Goal: Task Accomplishment & Management: Use online tool/utility

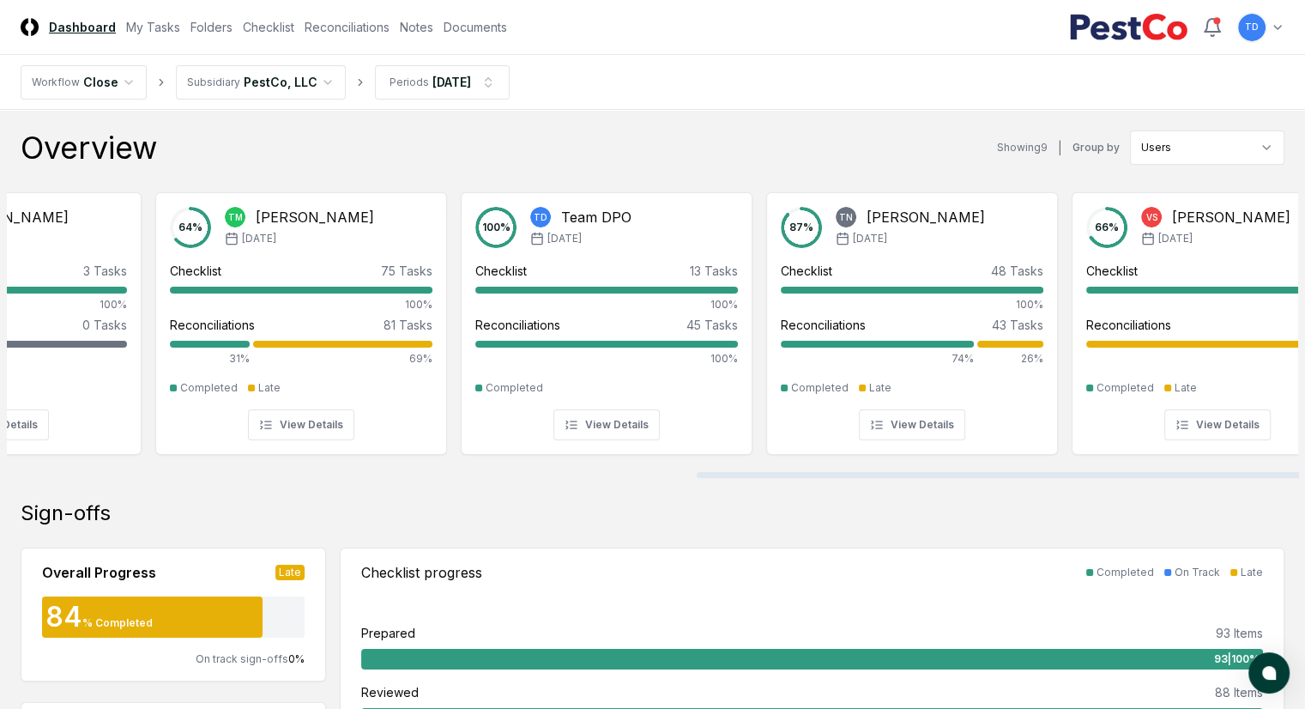
scroll to position [0, 1471]
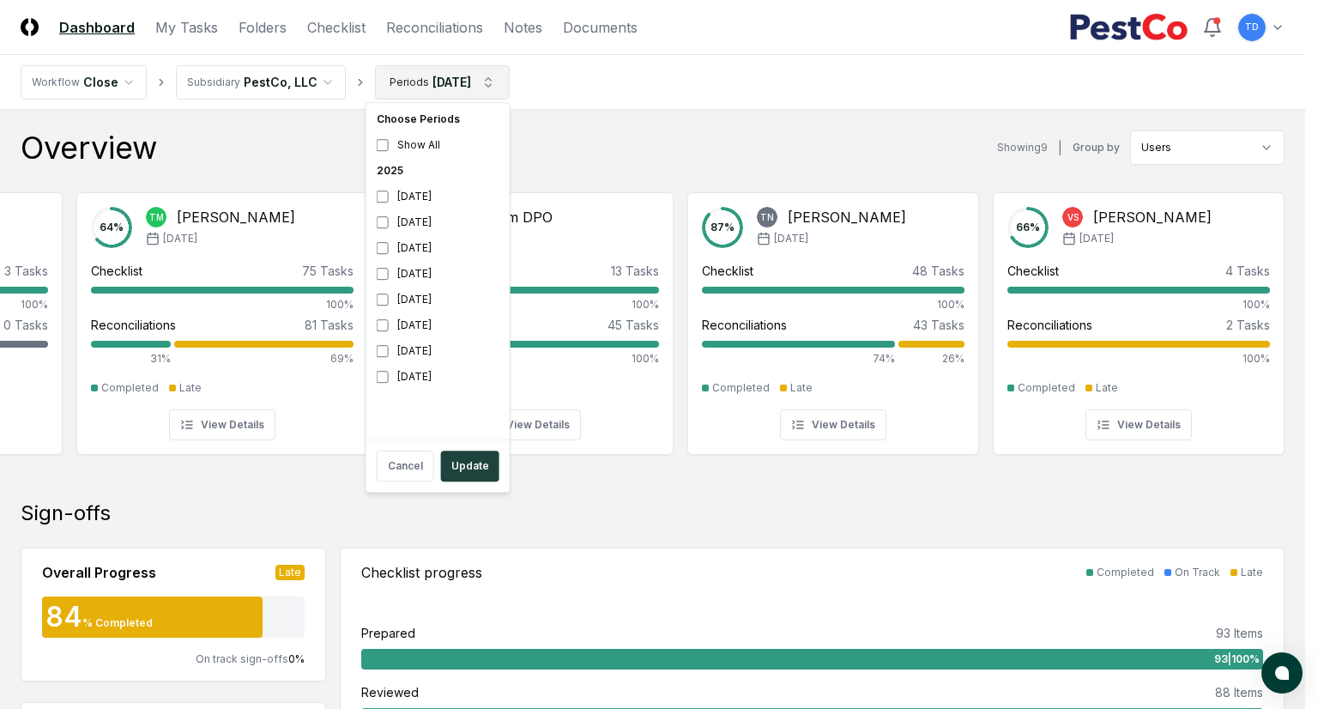
click at [401, 251] on div "June 2025" at bounding box center [438, 248] width 136 height 26
click at [413, 208] on div "August 2025" at bounding box center [438, 197] width 136 height 26
click at [411, 214] on div "[DATE]" at bounding box center [438, 222] width 136 height 26
click at [477, 466] on button "Update" at bounding box center [470, 465] width 58 height 31
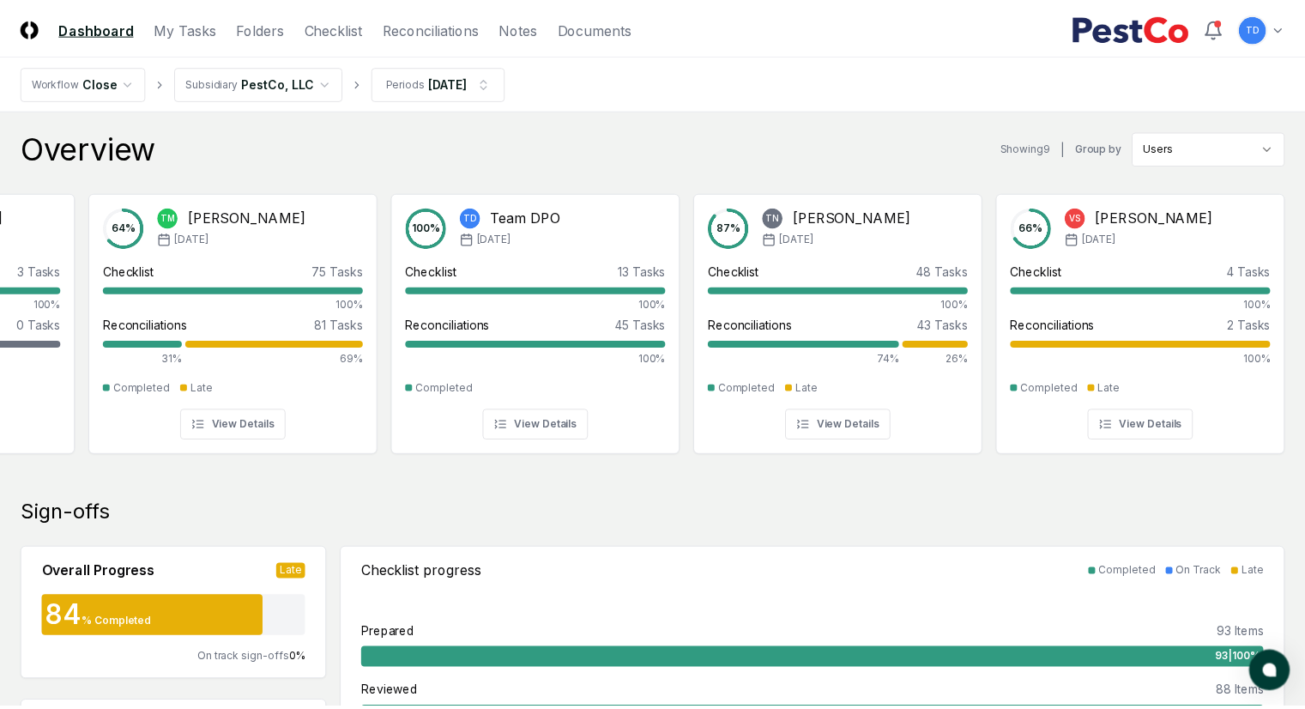
scroll to position [0, 1458]
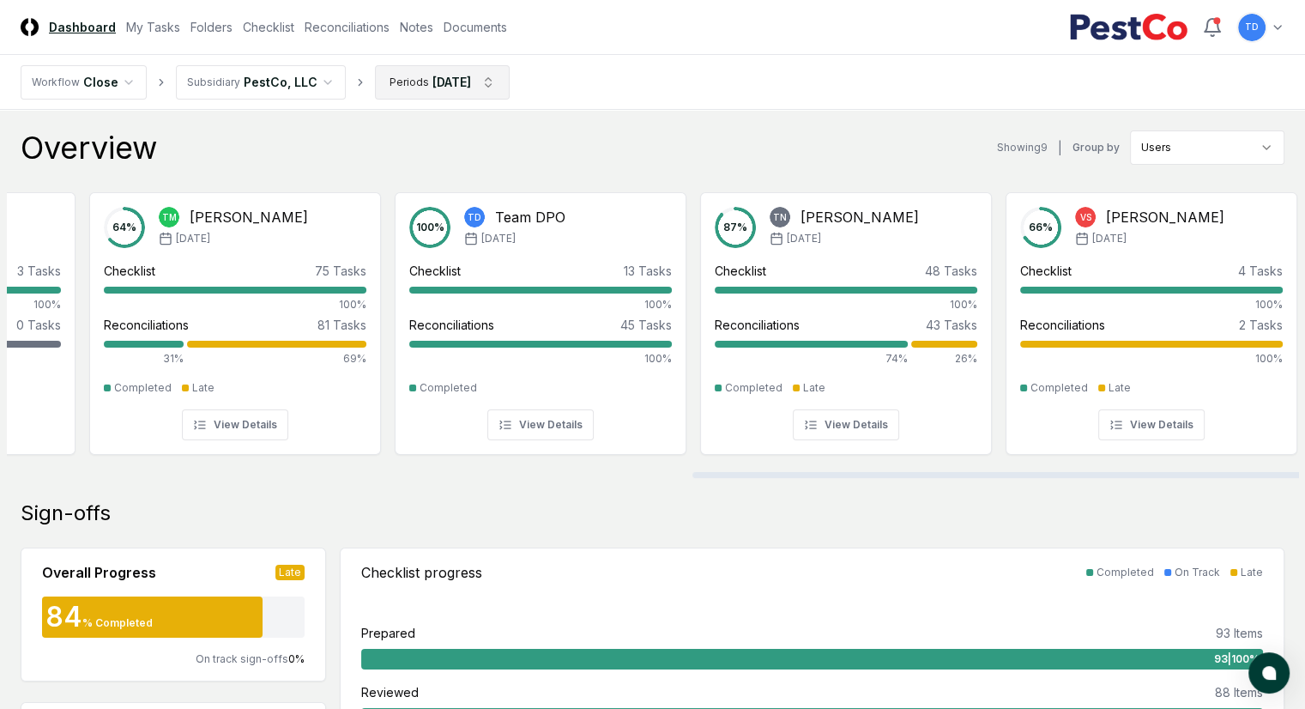
drag, startPoint x: 469, startPoint y: 105, endPoint x: 479, endPoint y: 79, distance: 27.4
click at [479, 79] on nav "Workflow Close Subsidiary PestCo, LLC Periods Jun 2025" at bounding box center [652, 82] width 1305 height 55
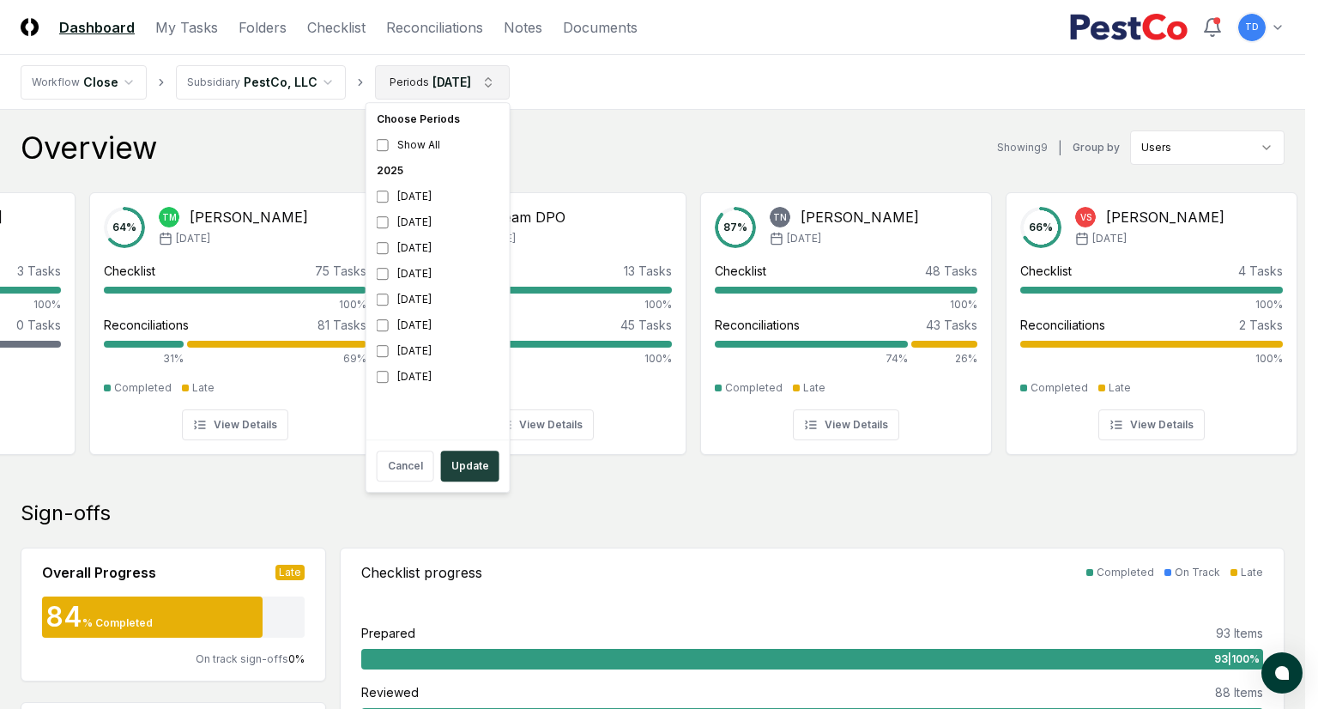
click at [488, 462] on button "Update" at bounding box center [470, 465] width 58 height 31
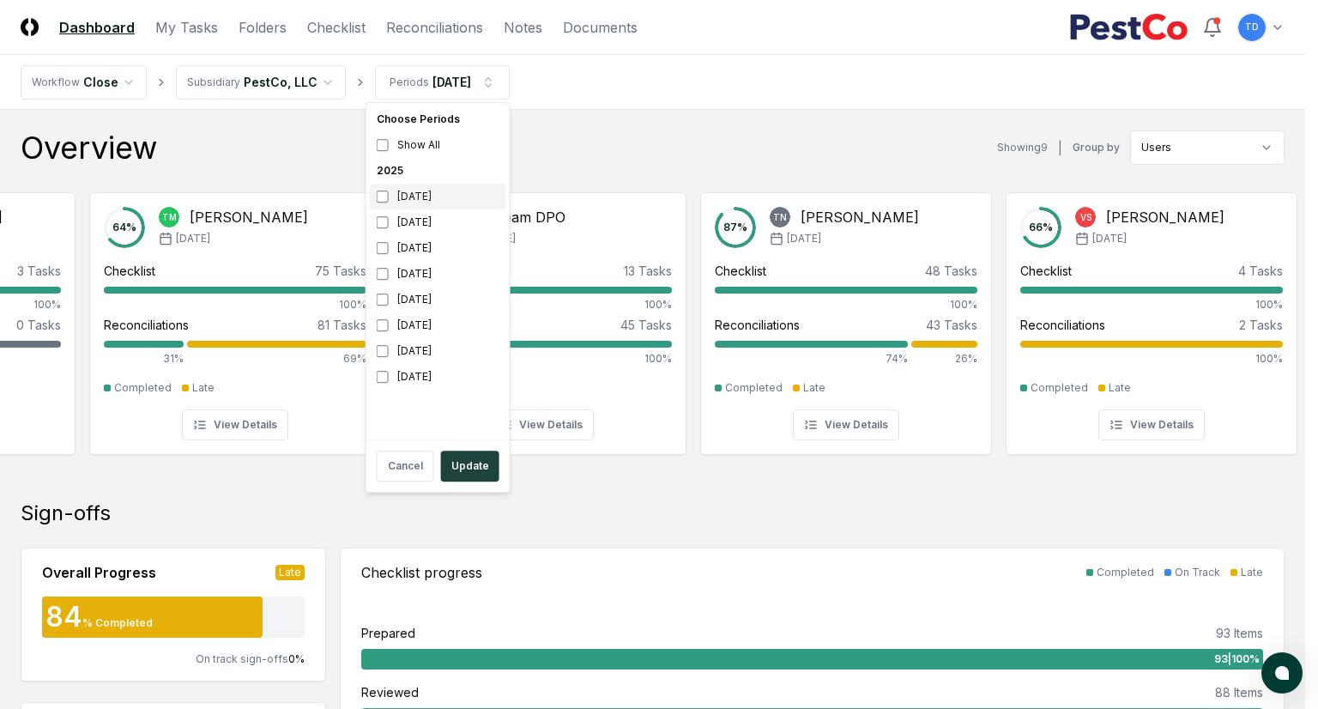
click at [374, 204] on div "[DATE]" at bounding box center [438, 197] width 136 height 26
click at [467, 467] on button "Update" at bounding box center [470, 465] width 58 height 31
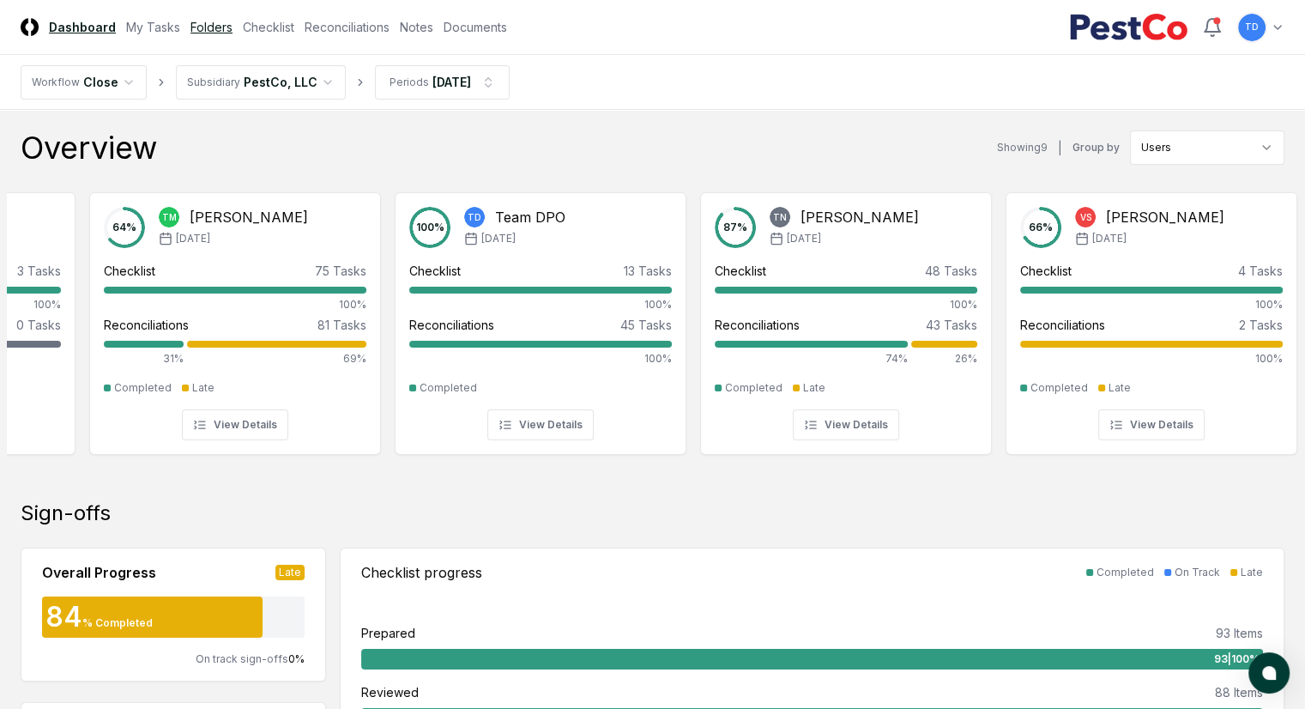
click at [232, 35] on link "Folders" at bounding box center [211, 27] width 42 height 18
click at [294, 36] on link "Checklist" at bounding box center [268, 27] width 51 height 18
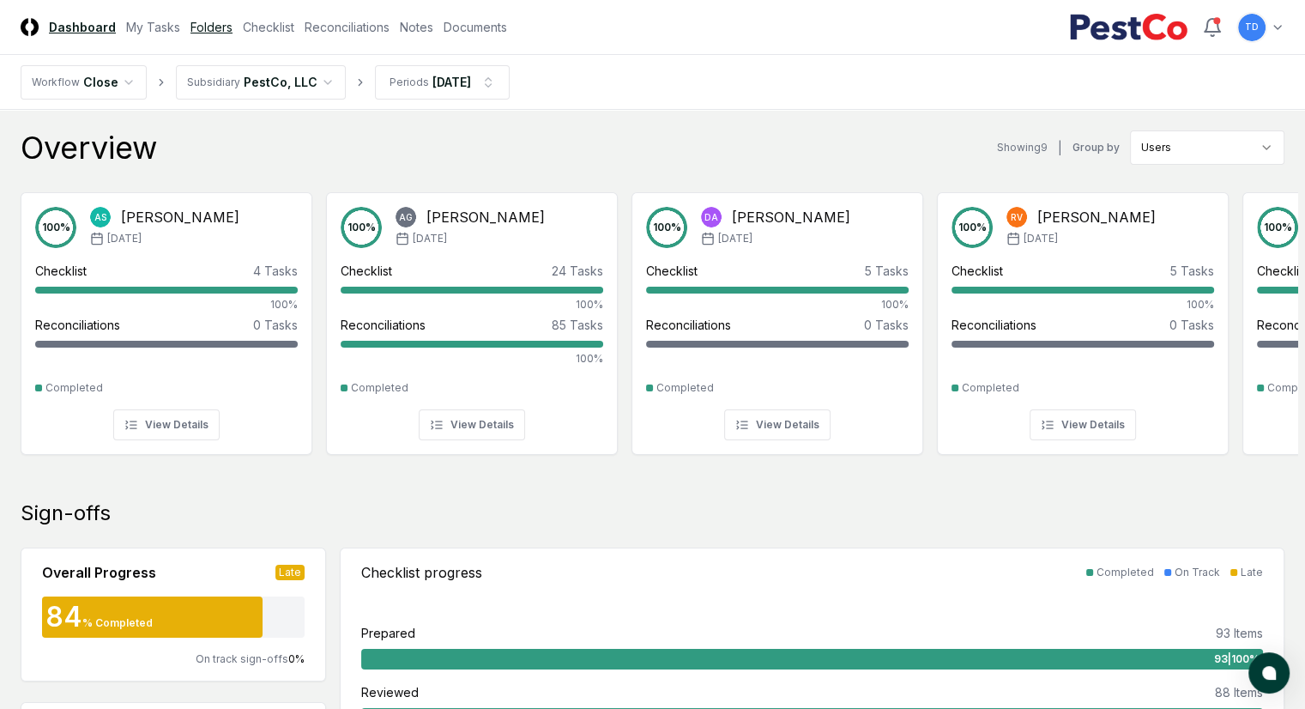
click at [232, 31] on link "Folders" at bounding box center [211, 27] width 42 height 18
click at [232, 21] on link "Folders" at bounding box center [211, 27] width 42 height 18
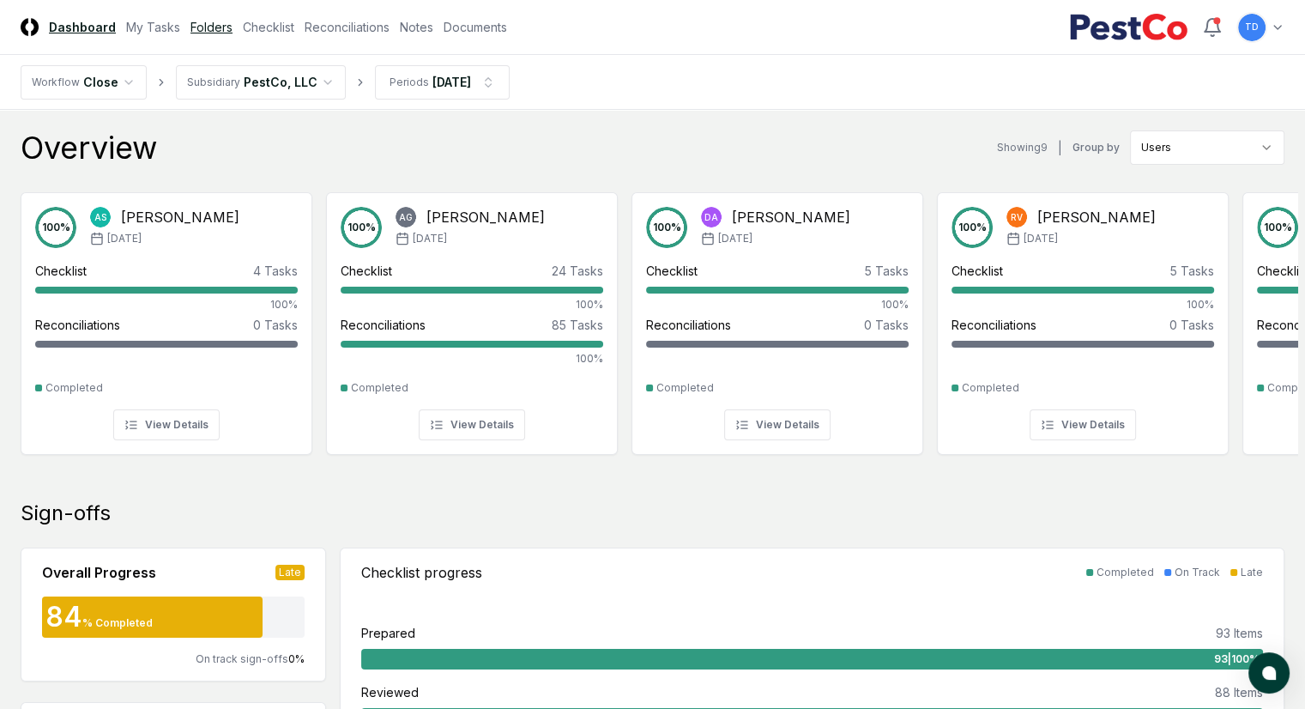
click at [232, 21] on link "Folders" at bounding box center [211, 27] width 42 height 18
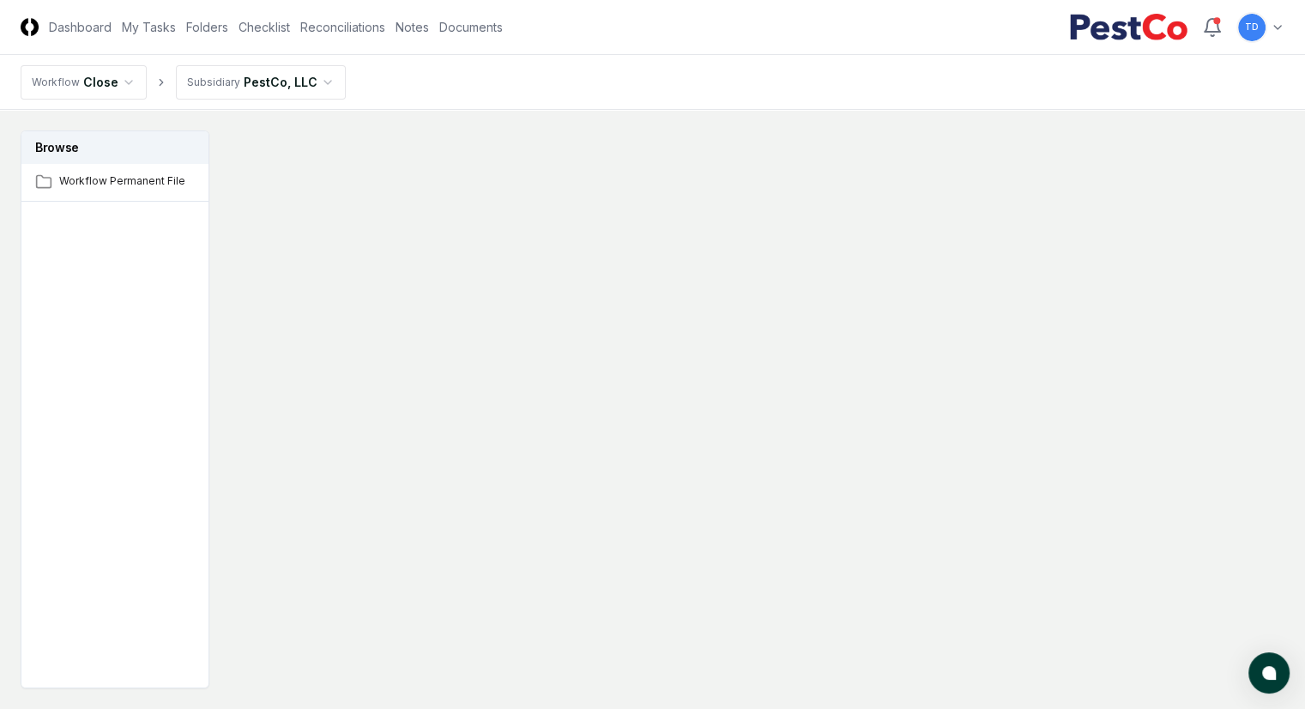
click at [226, 25] on nav "CloseCore Dashboard My Tasks Folders Checklist Reconciliations Notes Documents" at bounding box center [262, 27] width 482 height 18
click at [228, 35] on link "Folders" at bounding box center [207, 27] width 42 height 18
click at [228, 32] on link "Folders" at bounding box center [207, 27] width 42 height 18
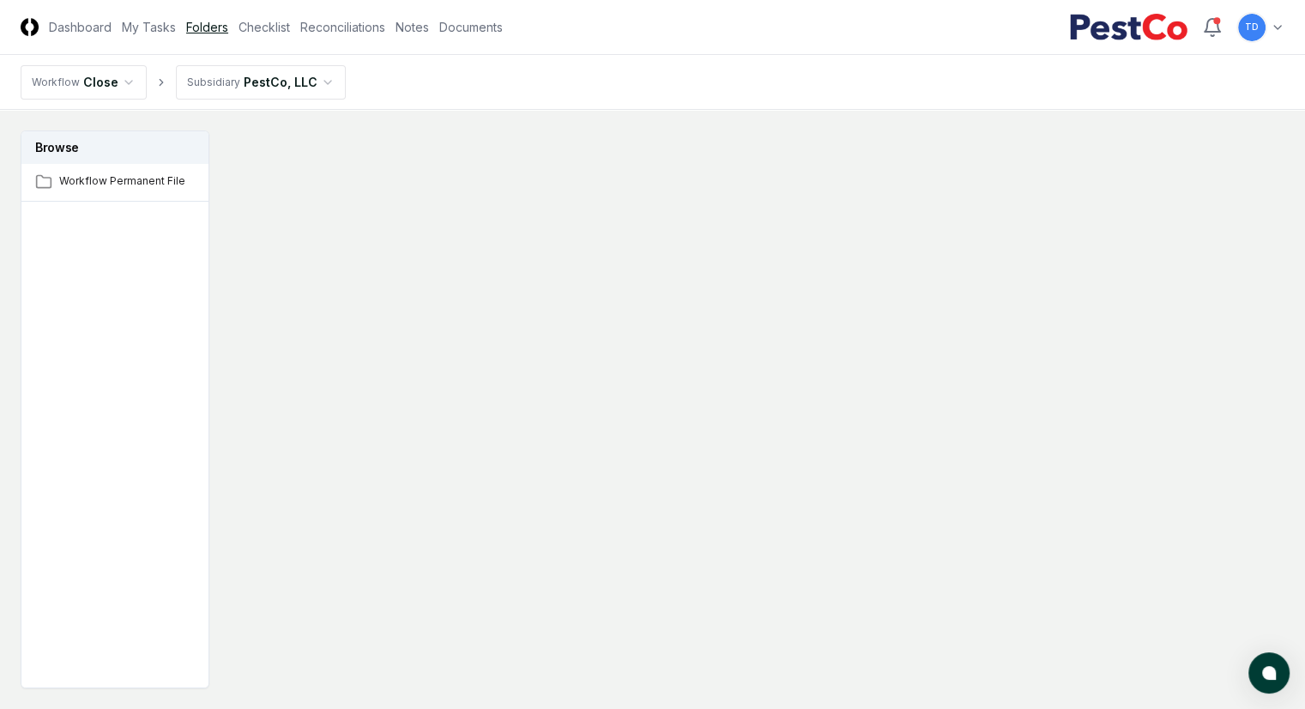
click at [228, 32] on link "Folders" at bounding box center [207, 27] width 42 height 18
click at [1223, 30] on div "TD Toggle user menu" at bounding box center [1176, 27] width 215 height 31
click at [1218, 31] on icon at bounding box center [1211, 25] width 15 height 13
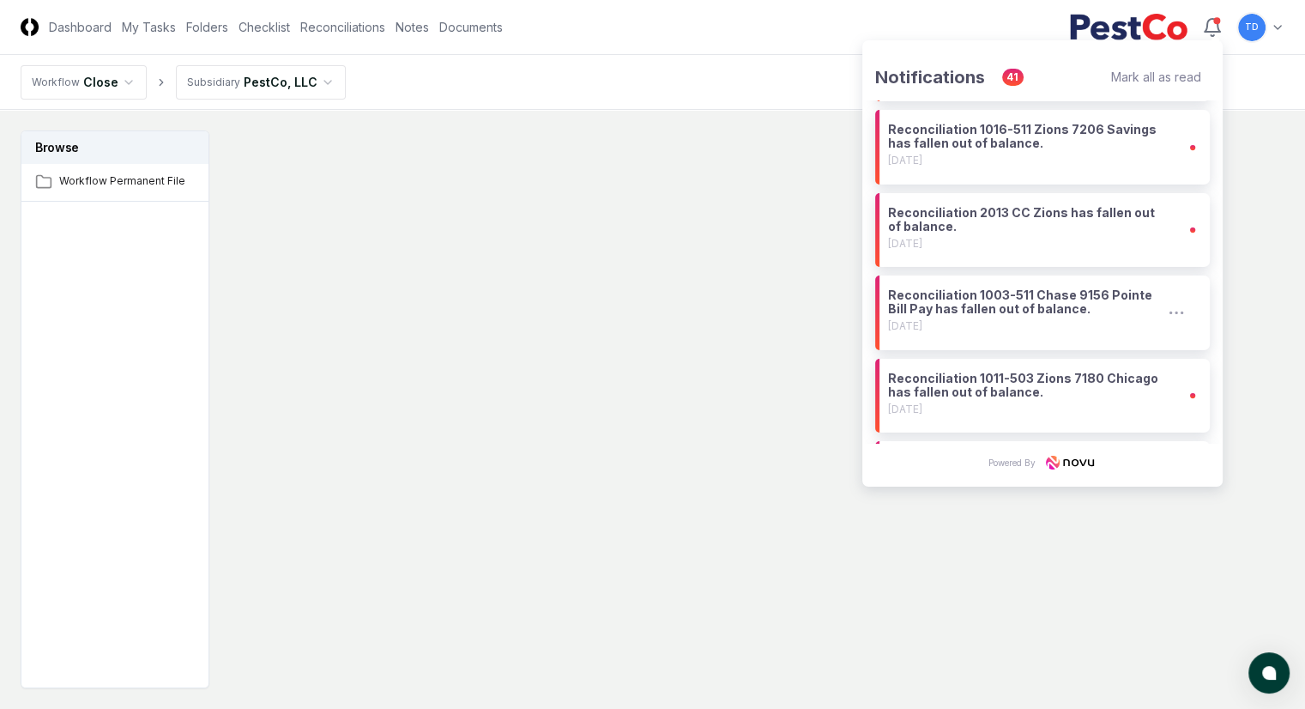
scroll to position [1101, 0]
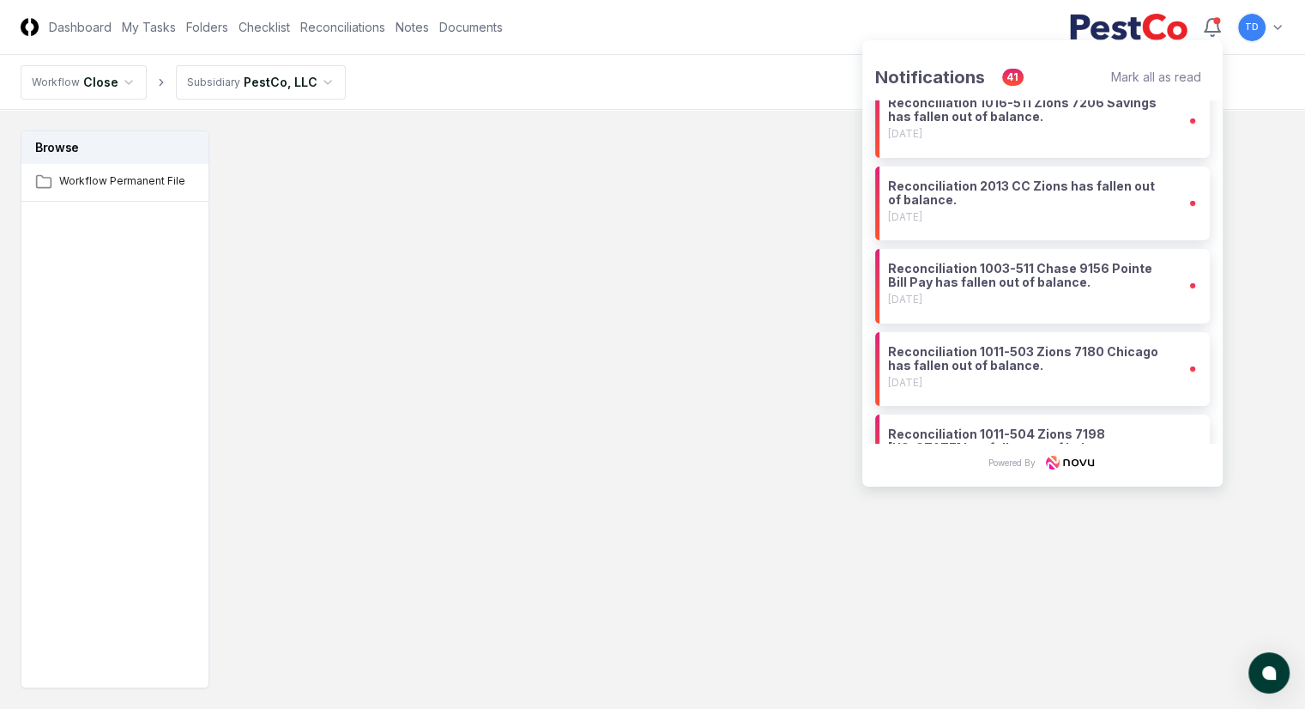
click at [256, 41] on header "CloseCore Dashboard My Tasks Folders Checklist Reconciliations Notes Documents …" at bounding box center [652, 27] width 1305 height 55
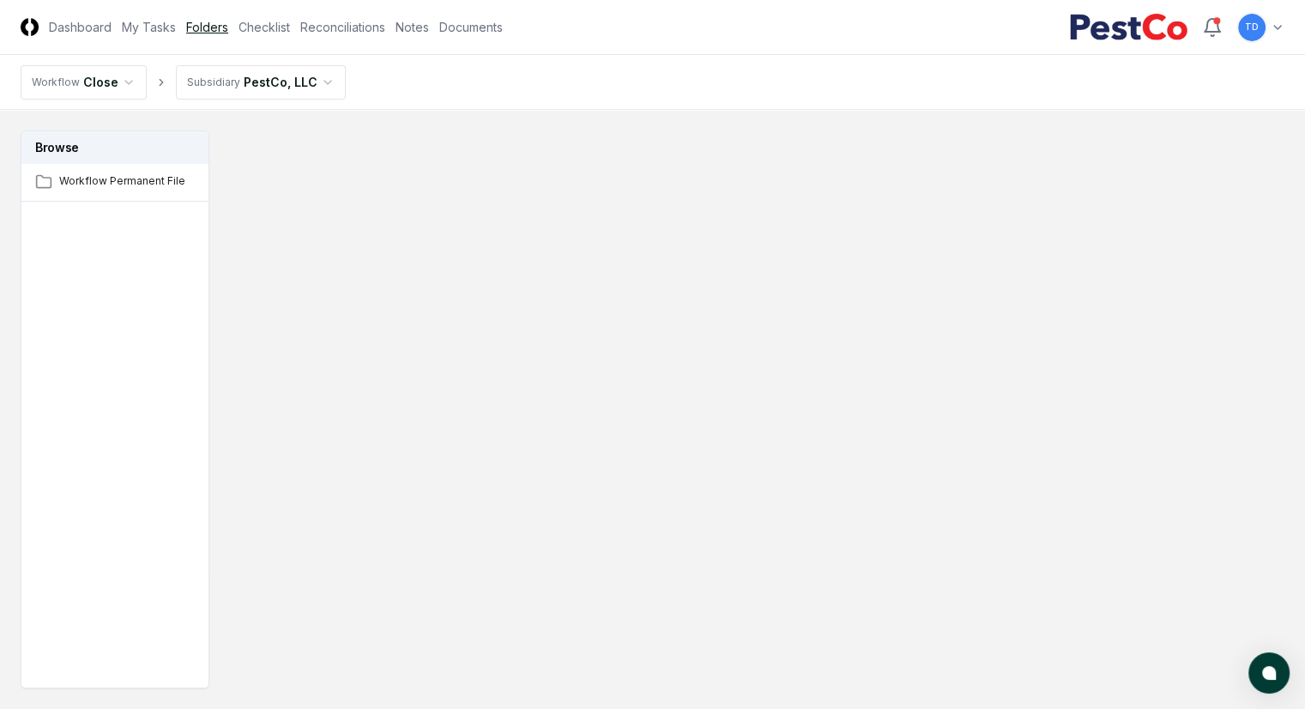
click at [228, 27] on link "Folders" at bounding box center [207, 27] width 42 height 18
click at [290, 32] on link "Checklist" at bounding box center [263, 27] width 51 height 18
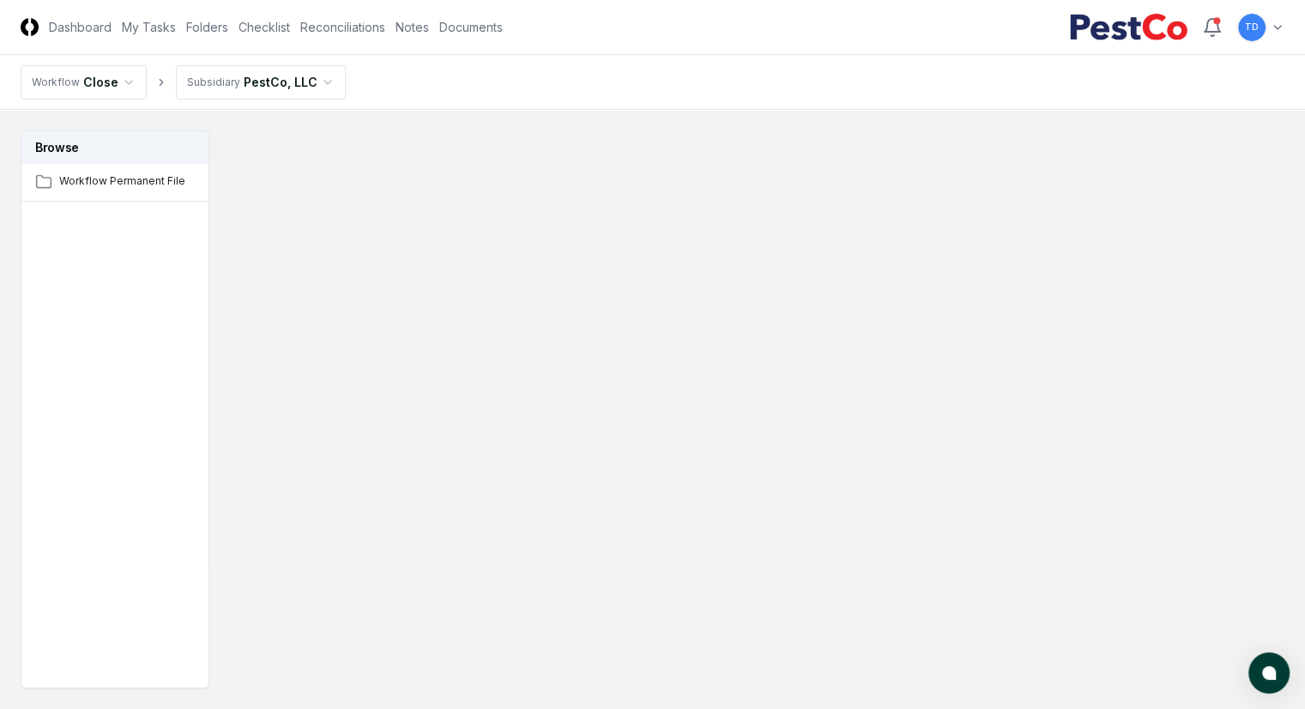
click at [380, 28] on nav "CloseCore Dashboard My Tasks Folders Checklist Reconciliations Notes Documents" at bounding box center [262, 27] width 482 height 18
click at [385, 27] on link "Reconciliations" at bounding box center [342, 27] width 85 height 18
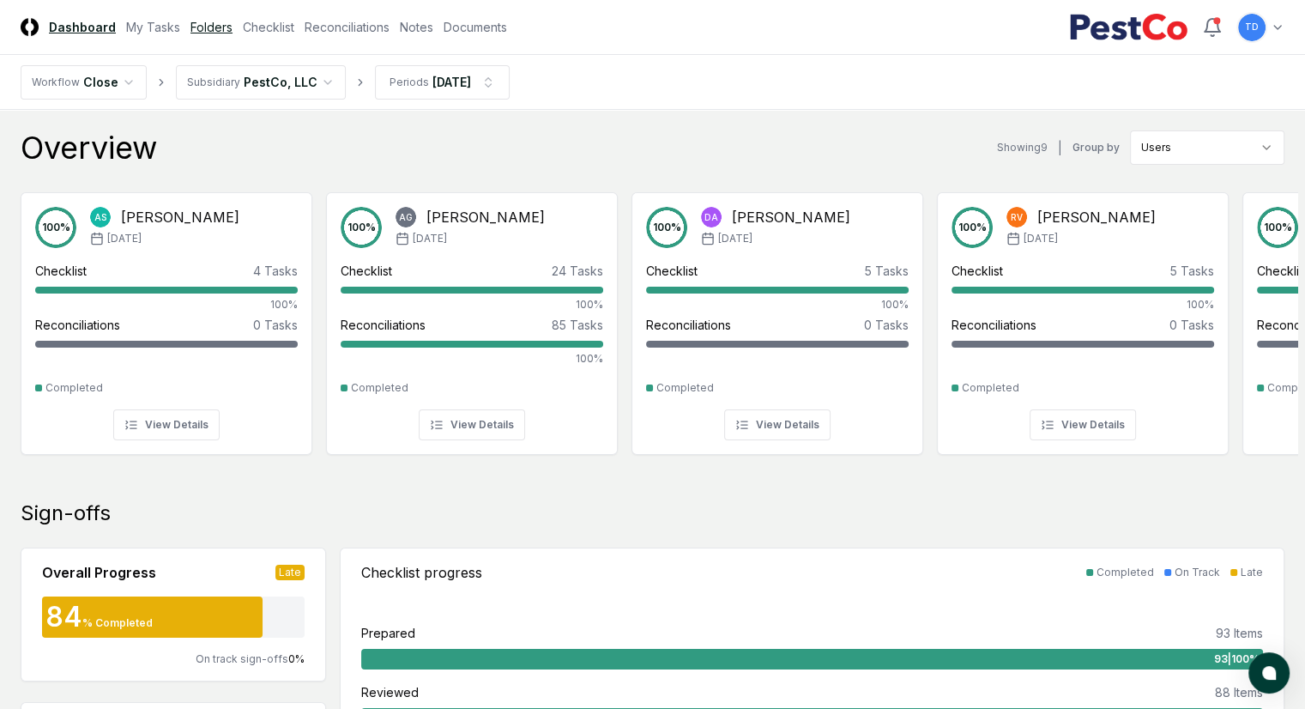
click at [232, 21] on link "Folders" at bounding box center [211, 27] width 42 height 18
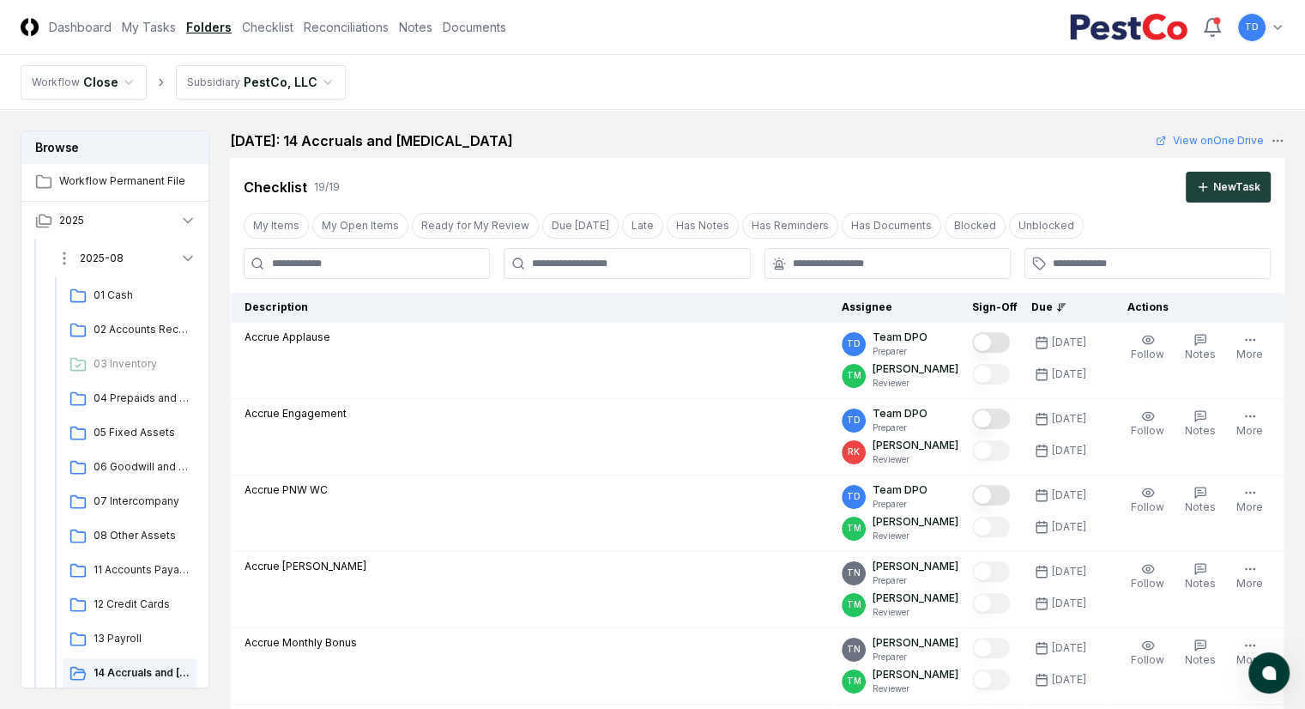
click at [196, 262] on icon "button" at bounding box center [187, 258] width 17 height 17
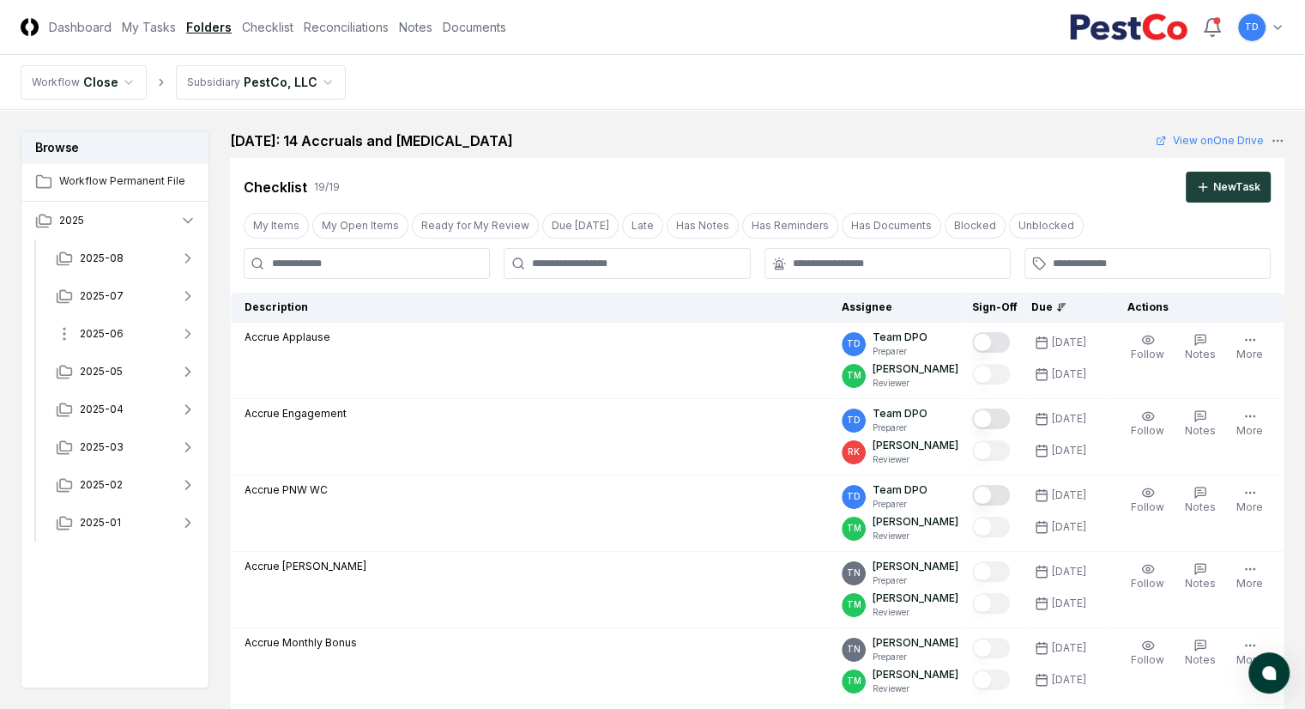
click at [196, 331] on icon "button" at bounding box center [187, 333] width 17 height 17
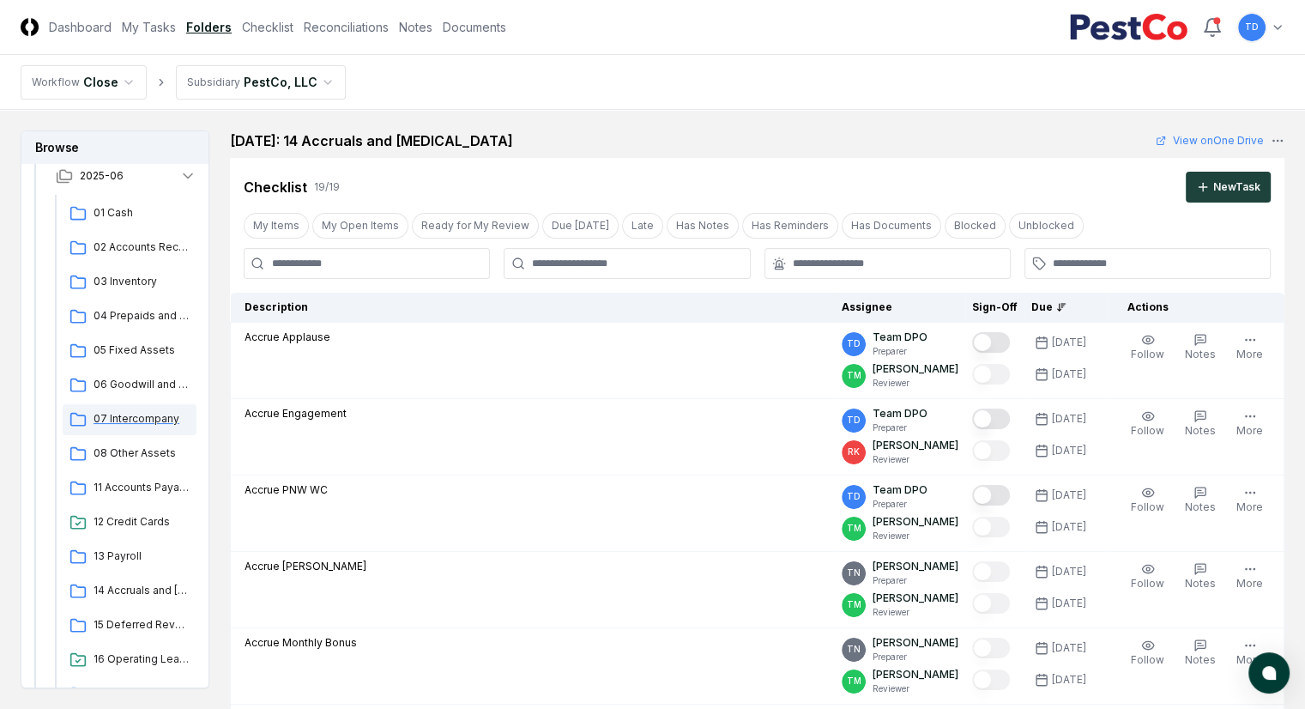
scroll to position [158, 0]
click at [113, 597] on span "14 Accruals and [MEDICAL_DATA]" at bounding box center [141, 589] width 96 height 15
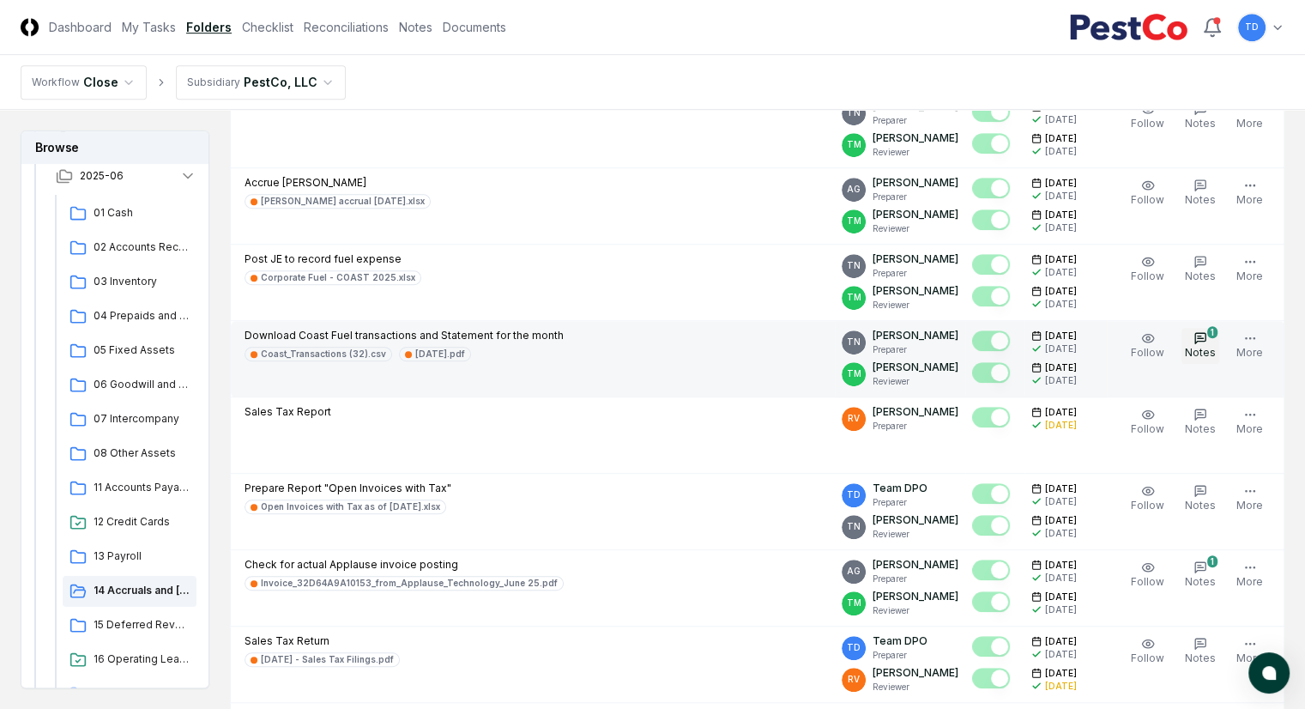
scroll to position [1074, 0]
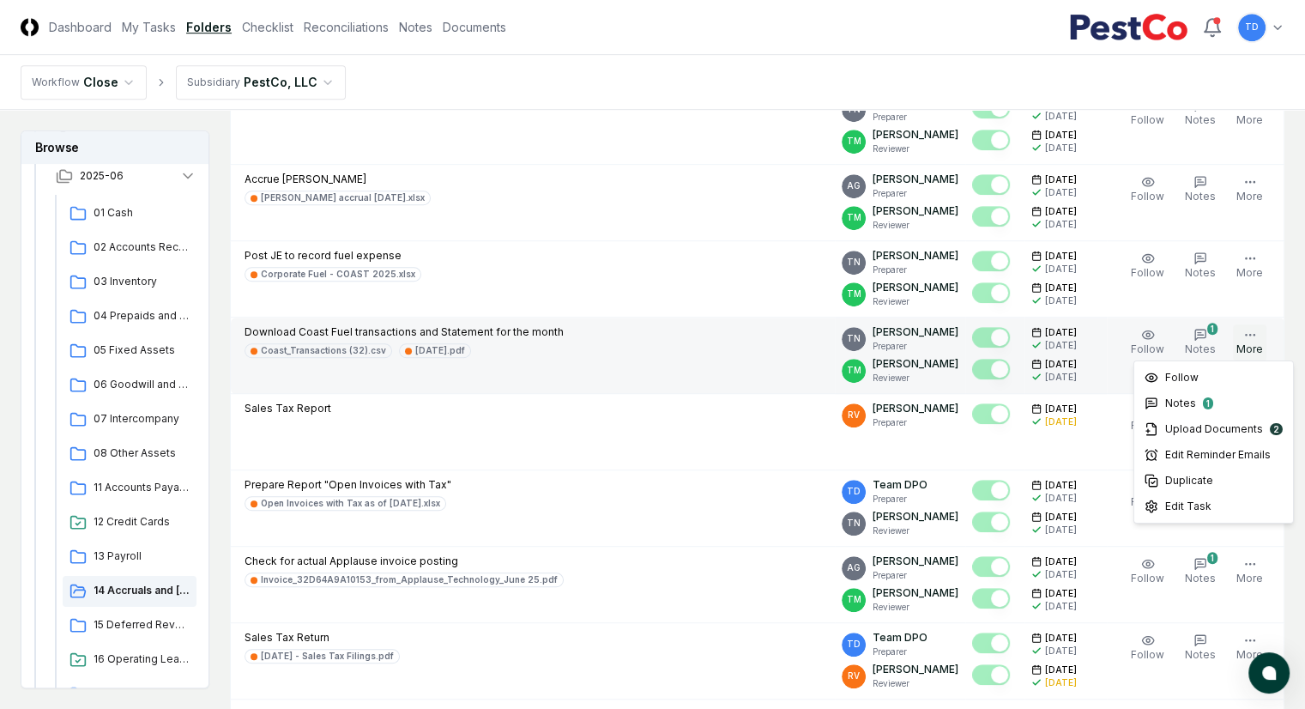
click at [1257, 329] on icon "button" at bounding box center [1250, 335] width 14 height 14
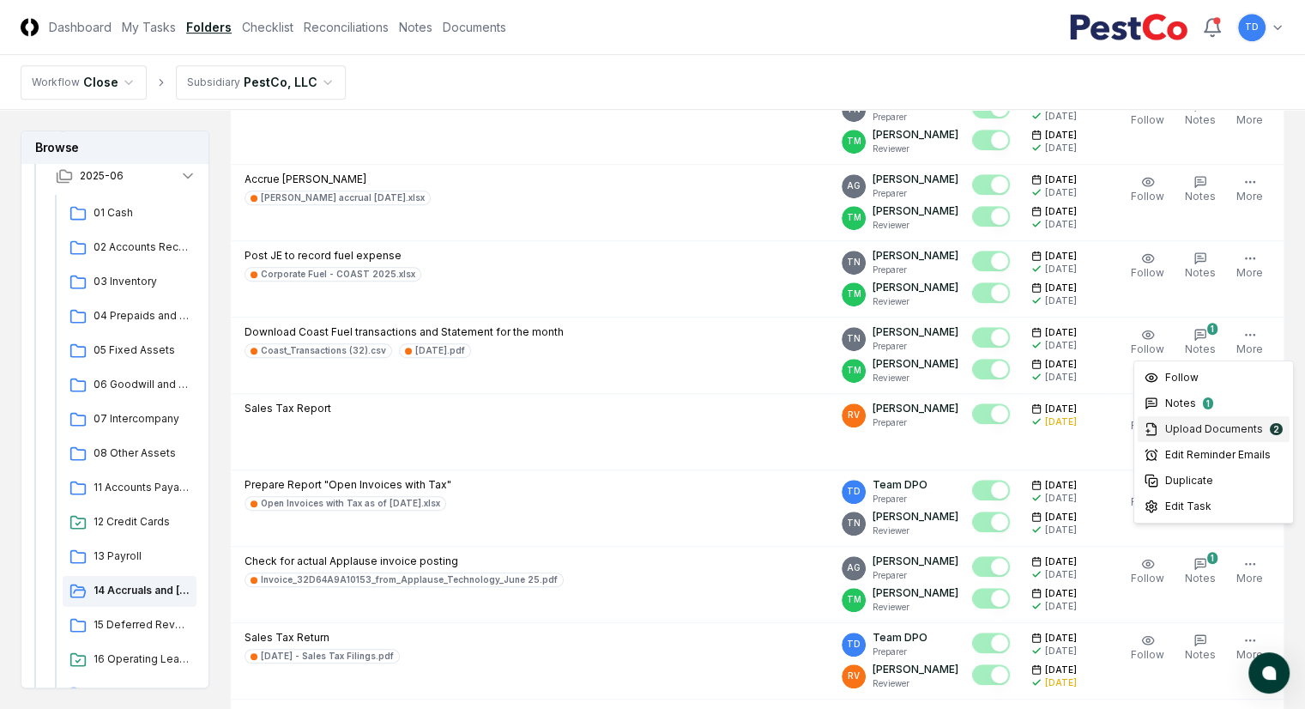
click at [1214, 430] on span "Upload Documents" at bounding box center [1214, 428] width 98 height 15
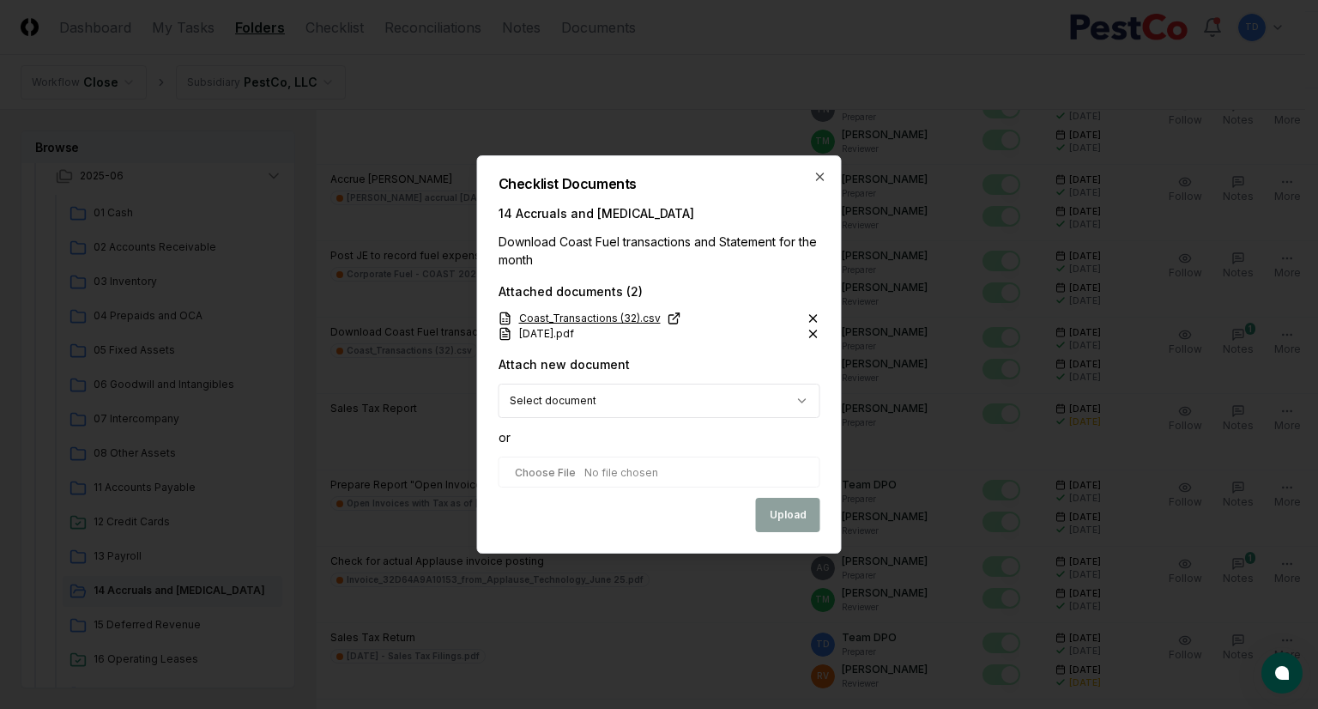
click at [643, 320] on link "Coast_Transactions (32).csv" at bounding box center [589, 318] width 183 height 15
click at [589, 340] on link "06. June 2025.pdf" at bounding box center [546, 333] width 96 height 15
click at [822, 178] on icon "button" at bounding box center [820, 177] width 14 height 14
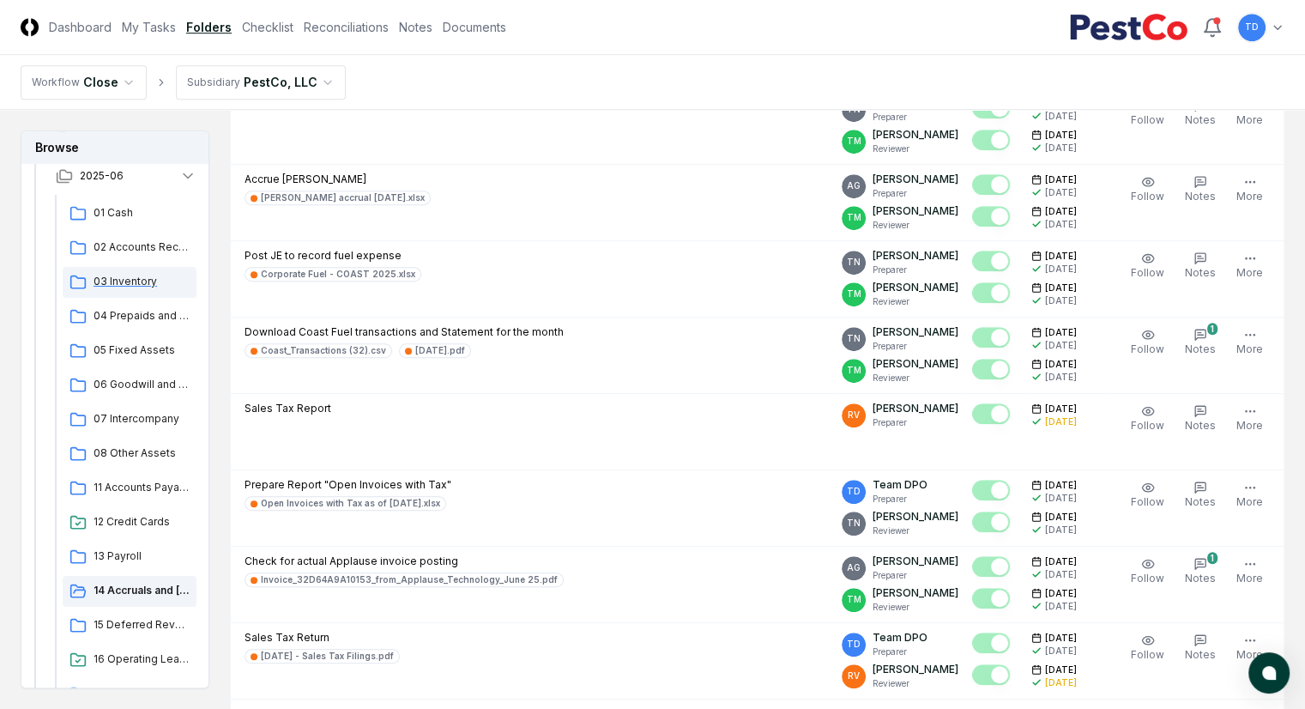
scroll to position [0, 0]
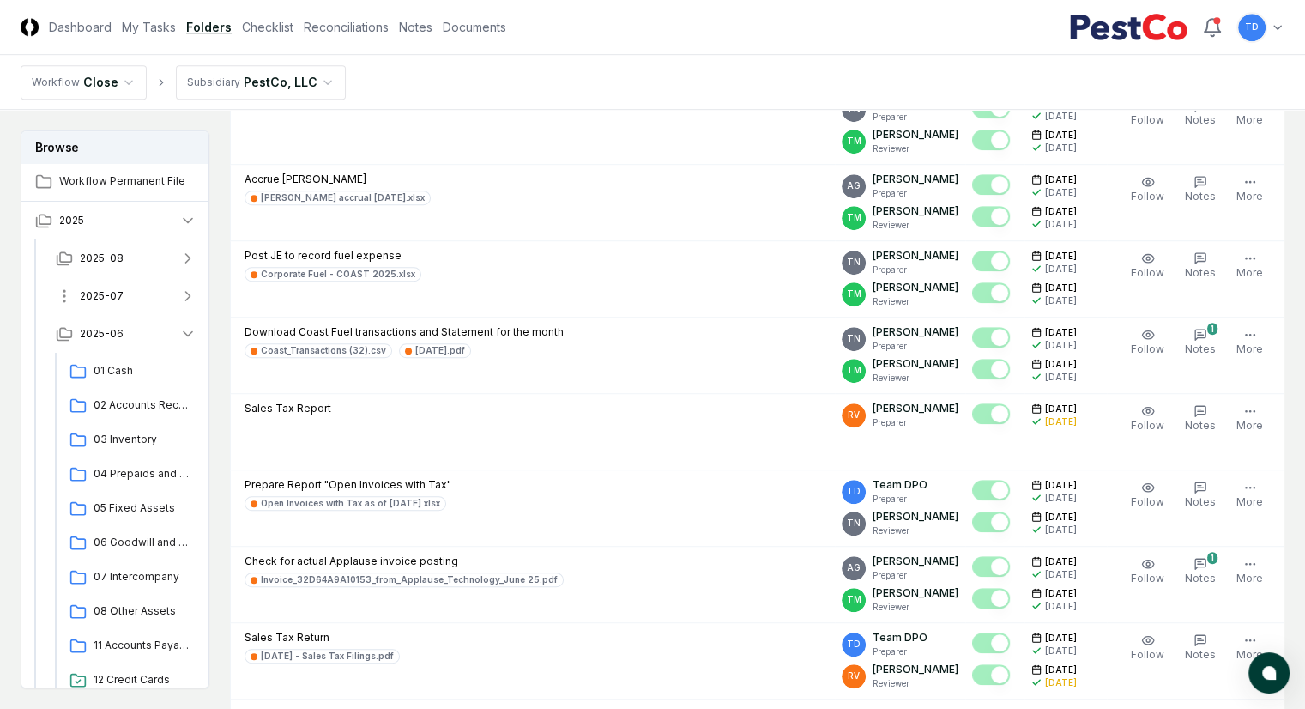
click at [150, 291] on button "2025-07" at bounding box center [126, 296] width 168 height 38
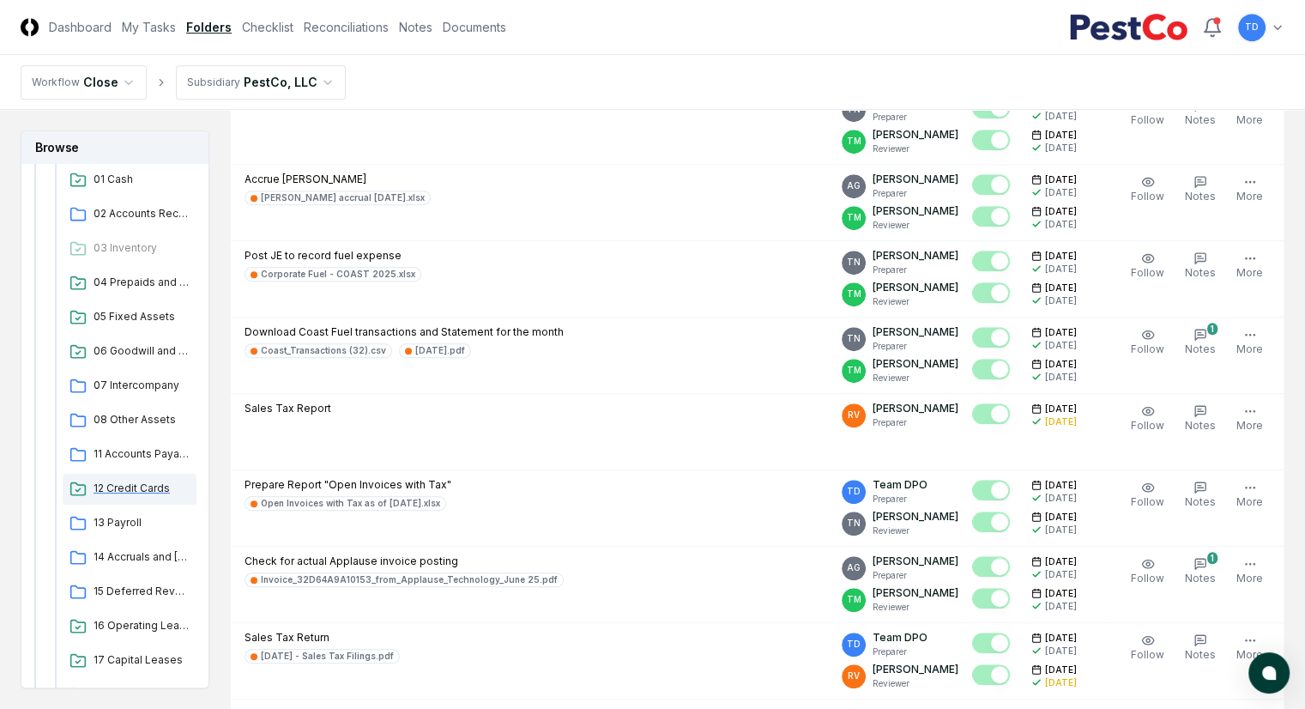
scroll to position [154, 0]
click at [157, 559] on span "14 Accruals and [MEDICAL_DATA]" at bounding box center [141, 555] width 96 height 15
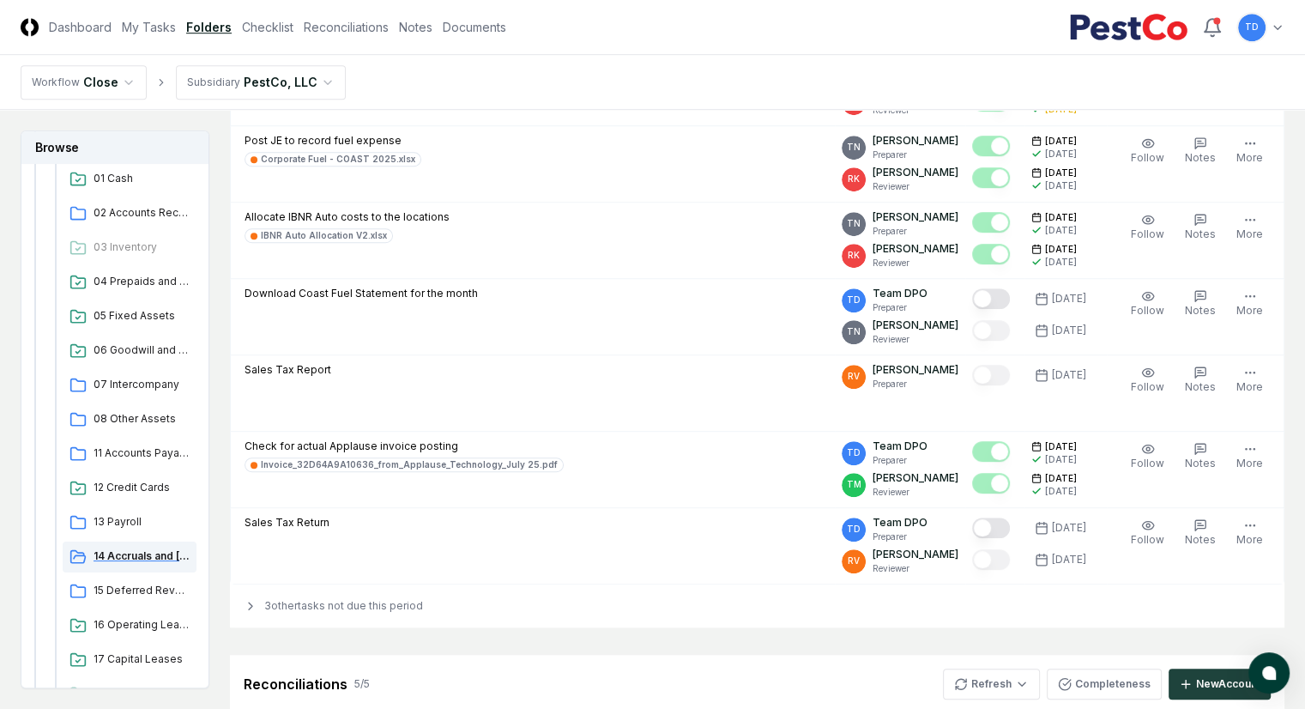
scroll to position [1191, 0]
click at [436, 600] on div "3 other tasks not due this period" at bounding box center [757, 603] width 1054 height 43
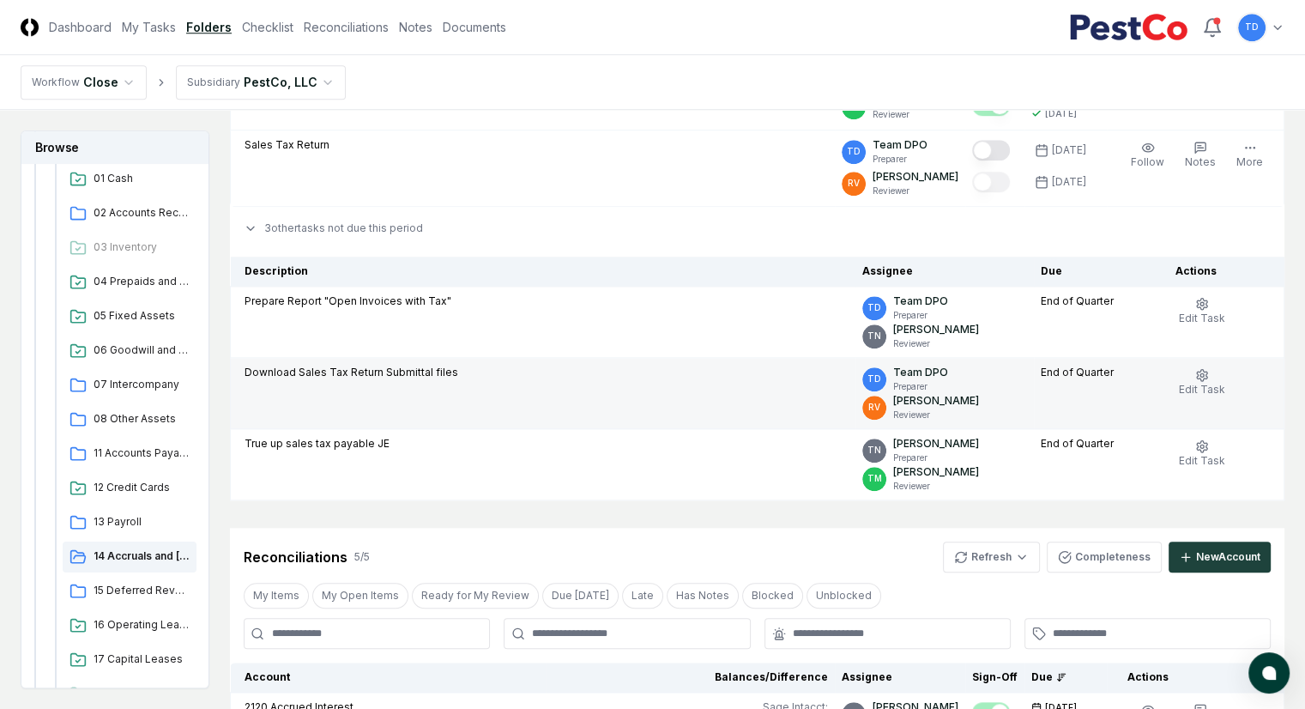
scroll to position [1131, 0]
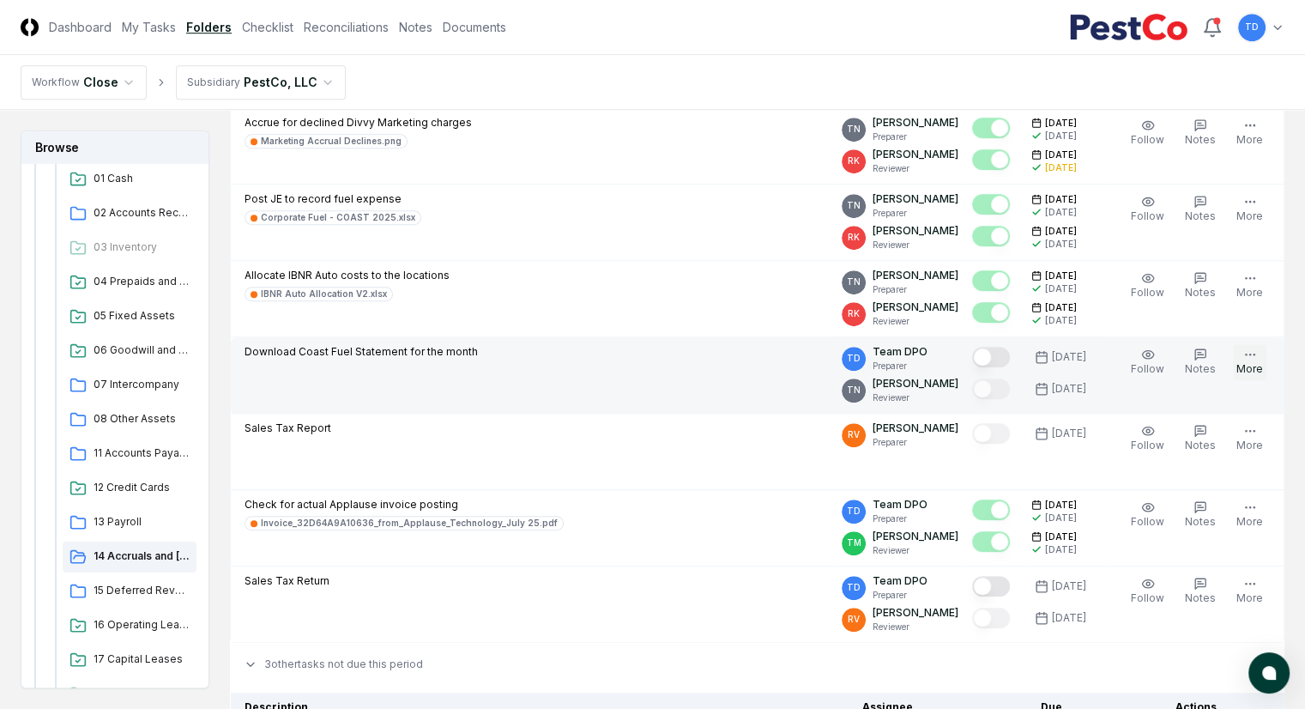
click at [1257, 353] on icon "button" at bounding box center [1250, 354] width 14 height 14
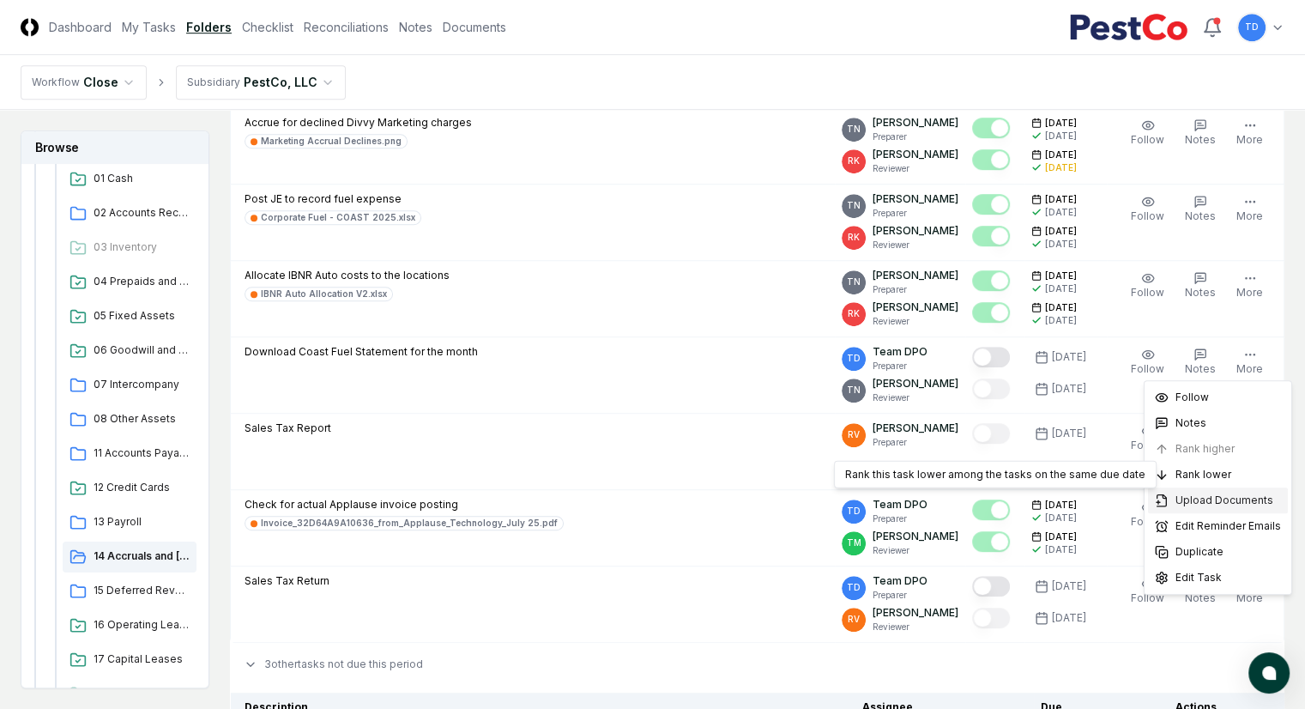
click at [1209, 495] on span "Upload Documents" at bounding box center [1224, 499] width 98 height 15
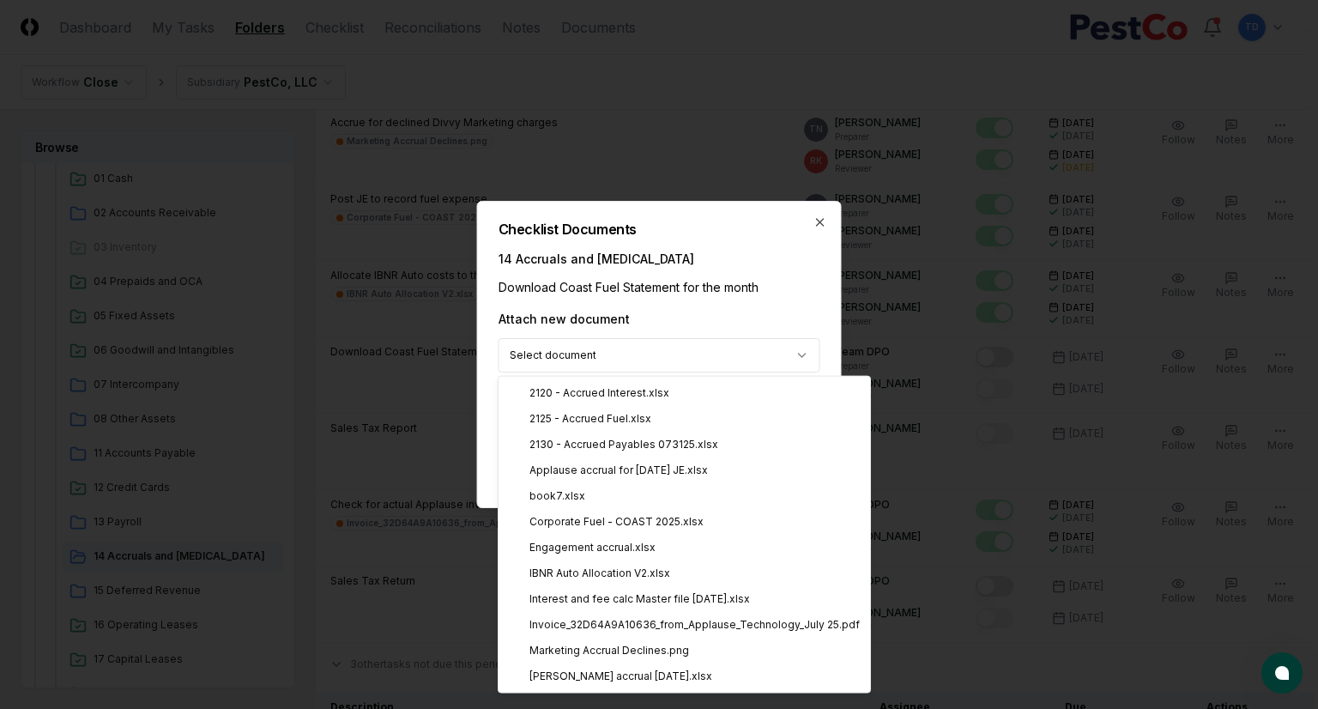
click at [564, 344] on body "CloseCore Dashboard My Tasks Folders Checklist Reconciliations Notes Documents …" at bounding box center [652, 625] width 1305 height 3513
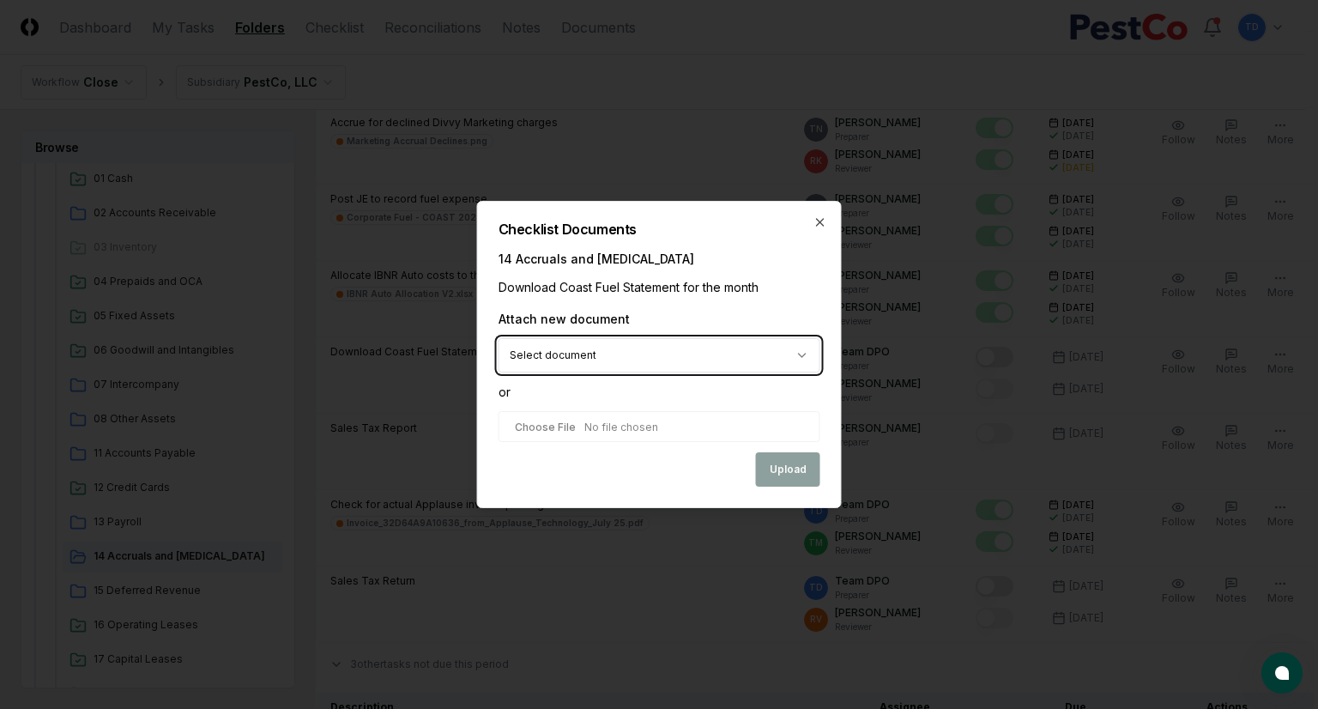
click at [596, 304] on body "CloseCore Dashboard My Tasks Folders Checklist Reconciliations Notes Documents …" at bounding box center [652, 625] width 1305 height 3513
click at [589, 427] on input "file" at bounding box center [659, 426] width 322 height 31
type input "**********"
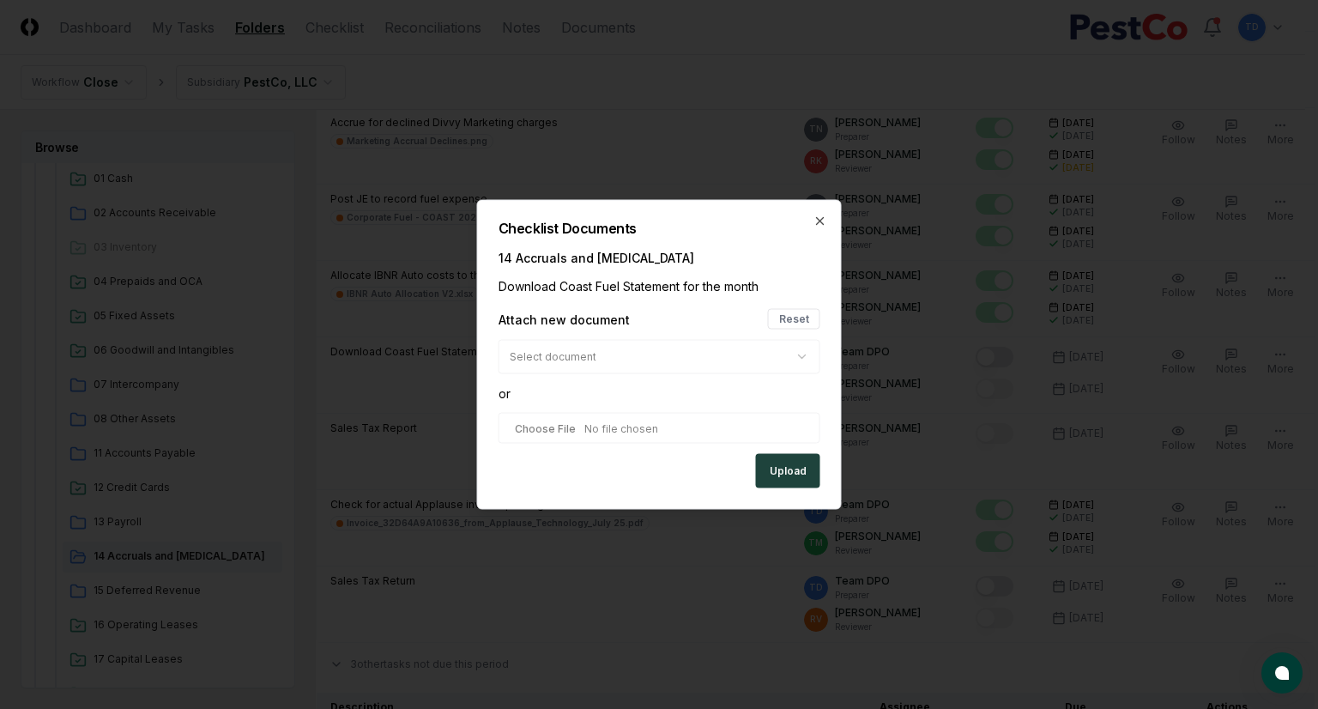
click at [612, 331] on div "**********" at bounding box center [659, 381] width 322 height 145
click at [780, 473] on button "Upload" at bounding box center [788, 471] width 64 height 34
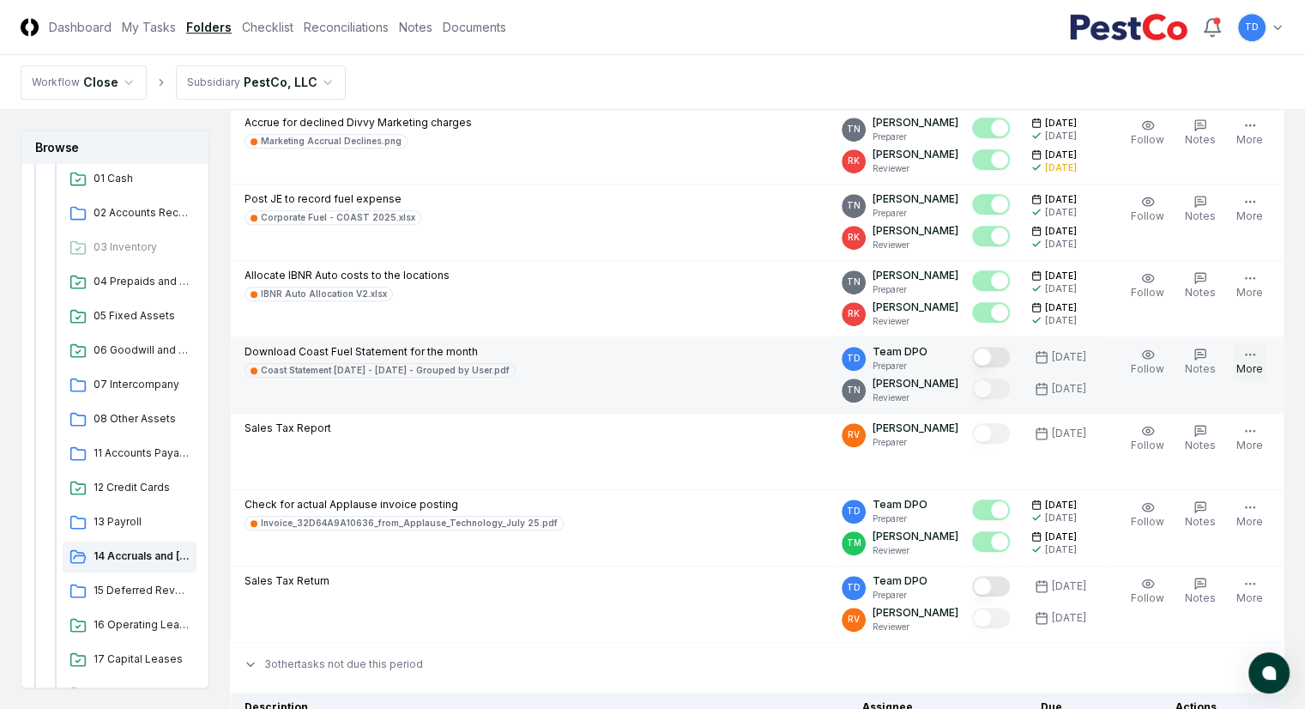
click at [1260, 344] on button "More" at bounding box center [1249, 362] width 33 height 36
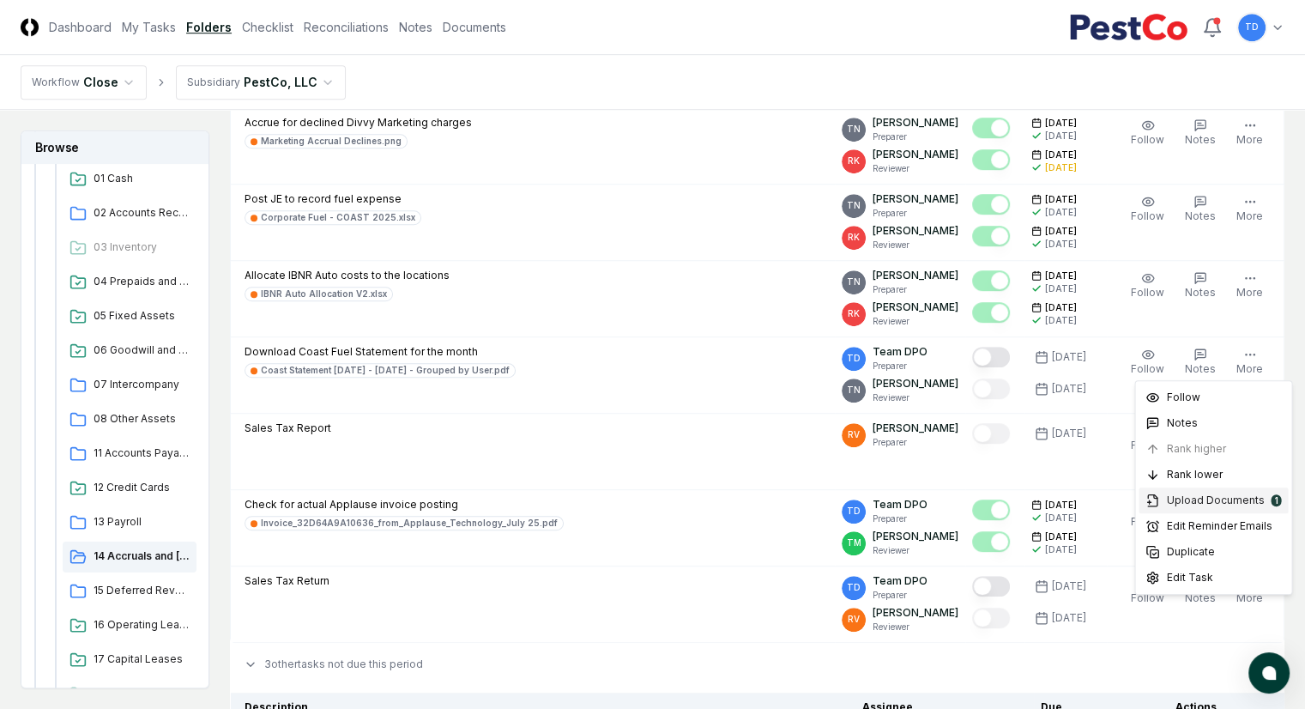
click at [1197, 502] on span "Upload Documents" at bounding box center [1215, 499] width 98 height 15
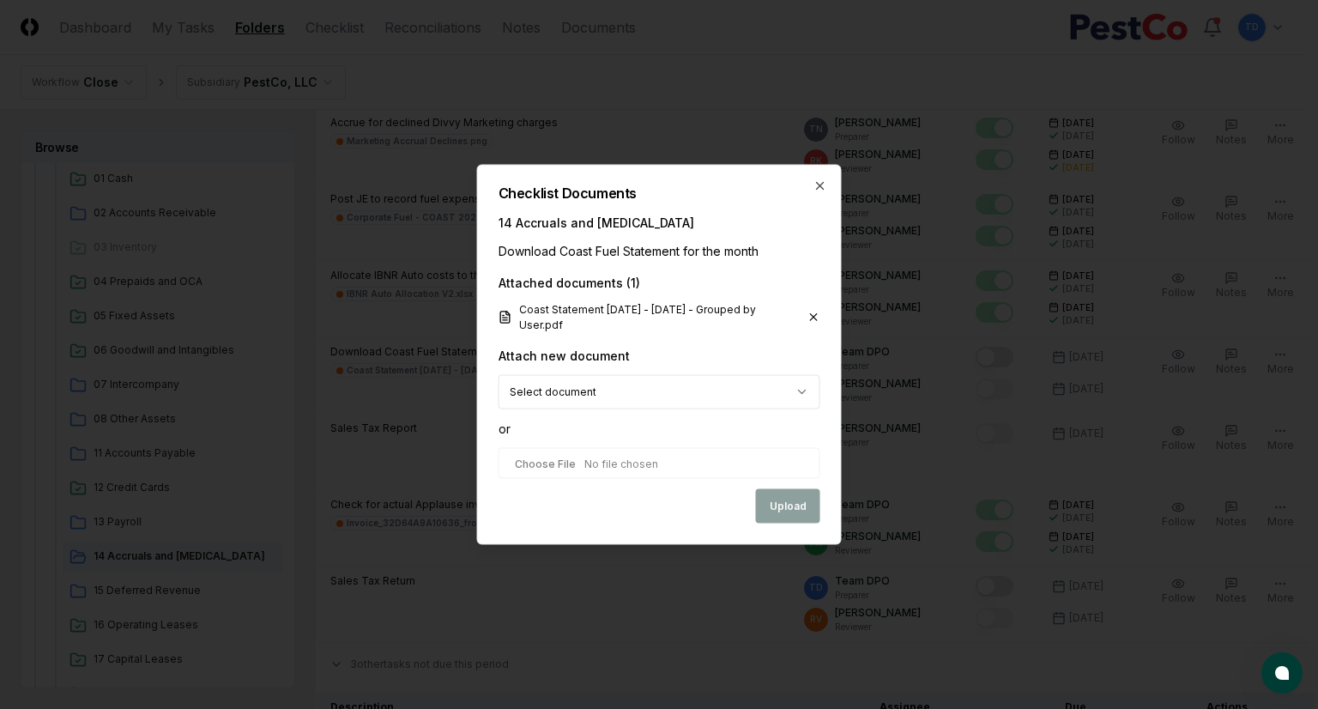
click at [675, 461] on input "file" at bounding box center [659, 463] width 322 height 31
type input "**********"
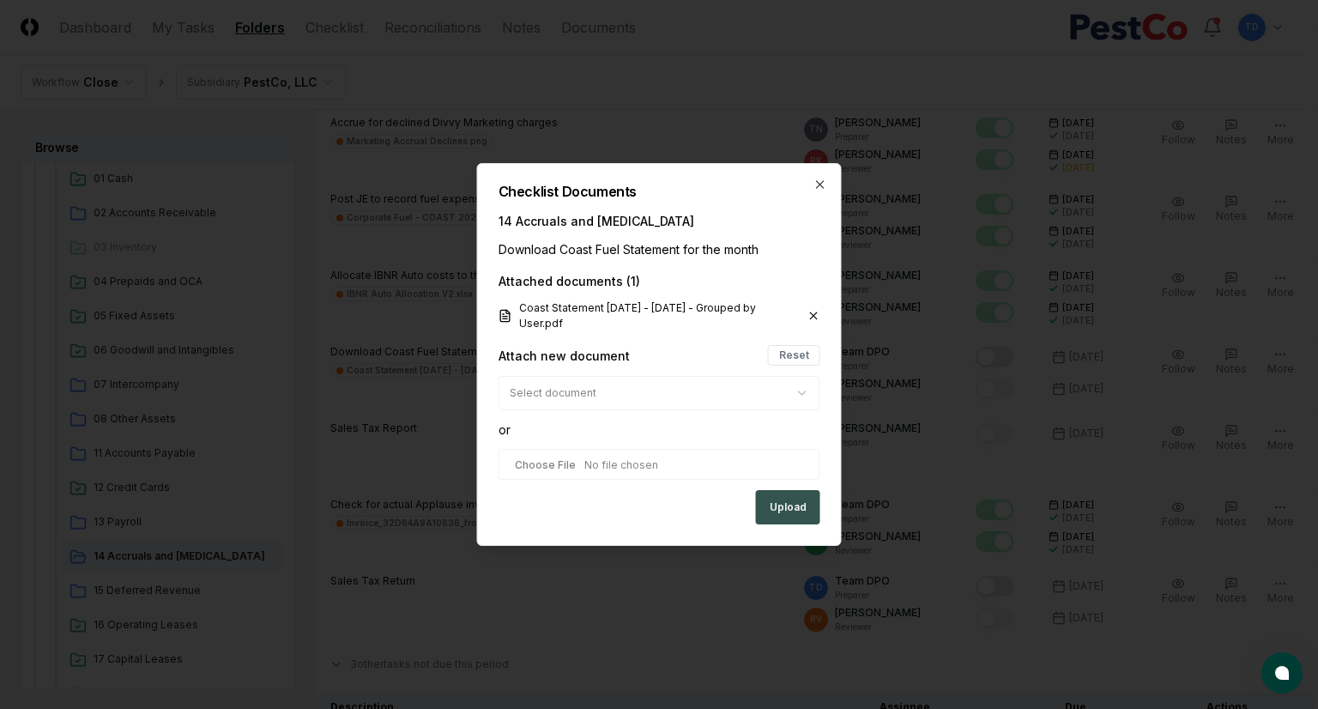
click at [793, 510] on button "Upload" at bounding box center [788, 507] width 64 height 34
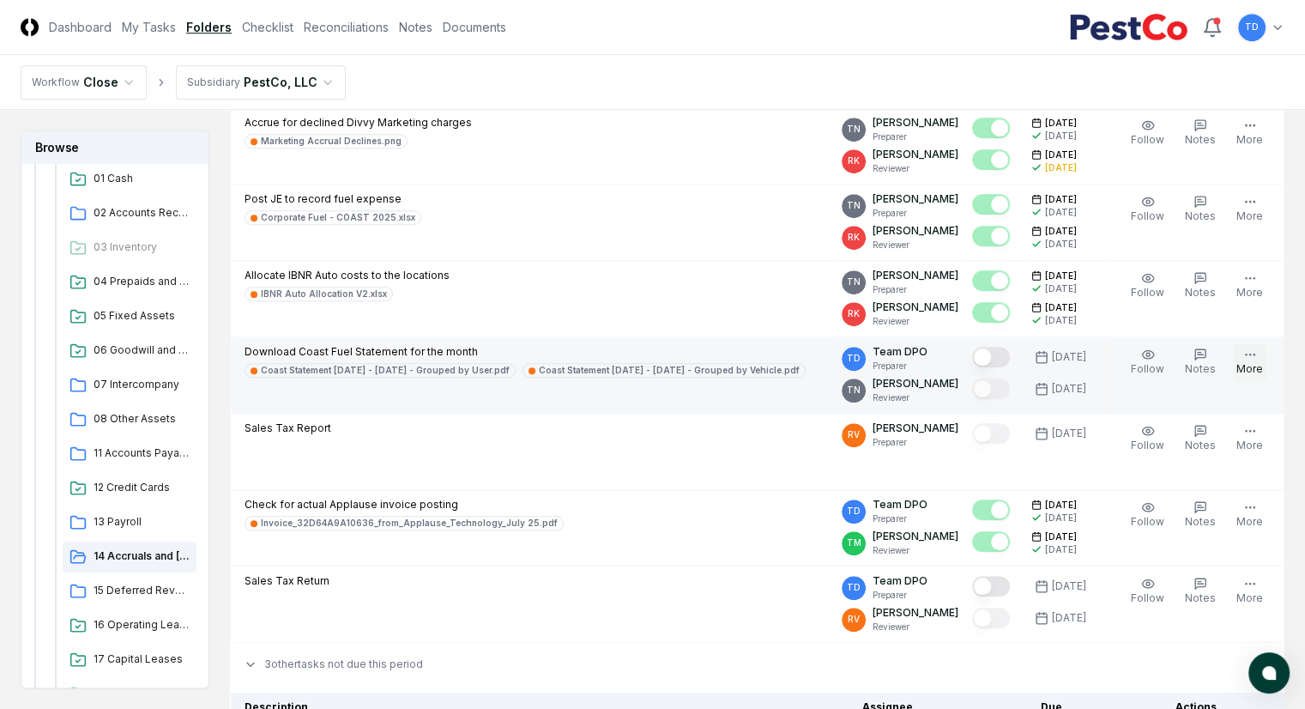
click at [1257, 354] on icon "button" at bounding box center [1250, 354] width 14 height 14
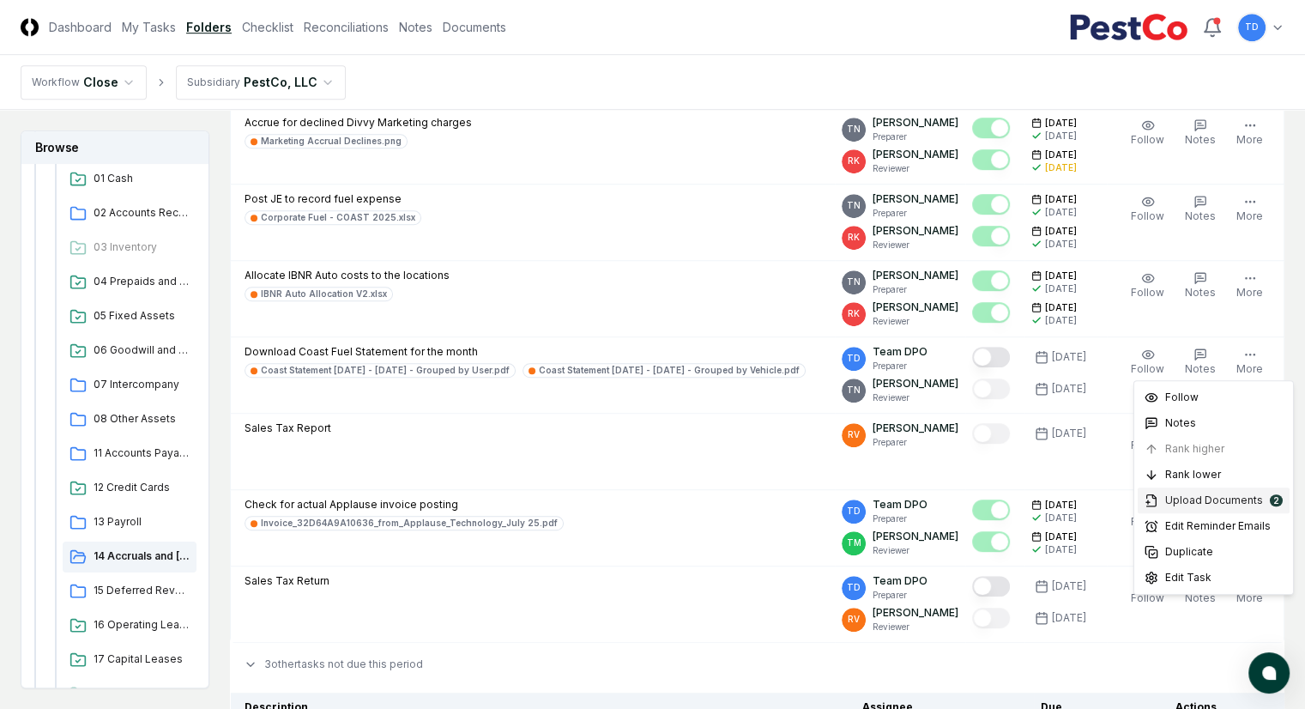
click at [1225, 503] on span "Upload Documents" at bounding box center [1214, 499] width 98 height 15
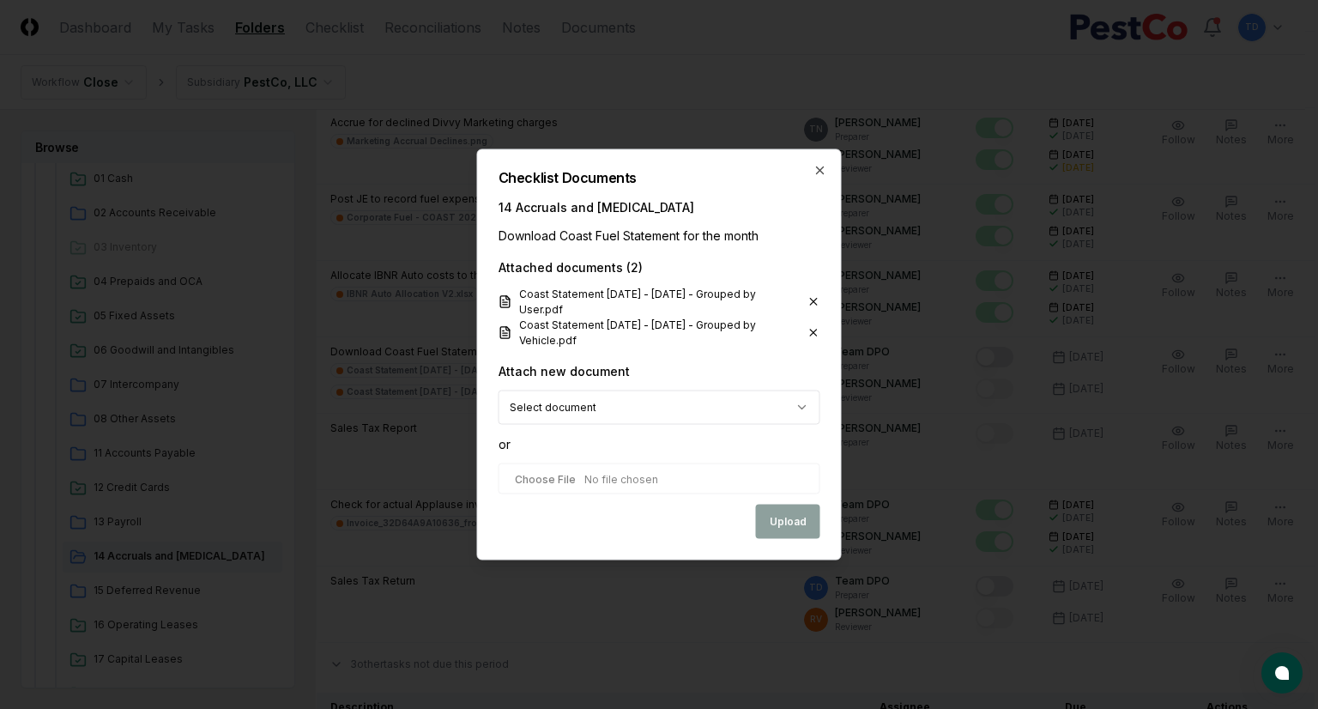
click at [608, 485] on input "file" at bounding box center [659, 478] width 322 height 31
type input "**********"
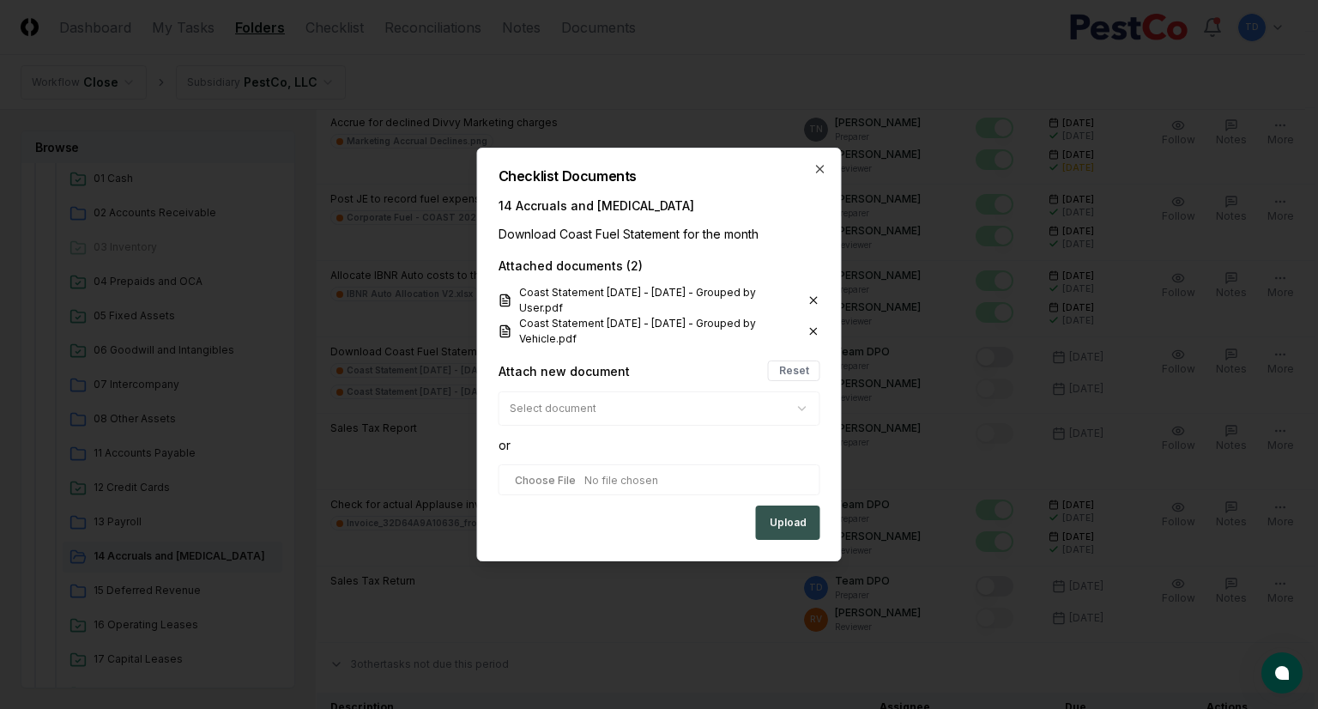
click at [769, 525] on button "Upload" at bounding box center [788, 522] width 64 height 34
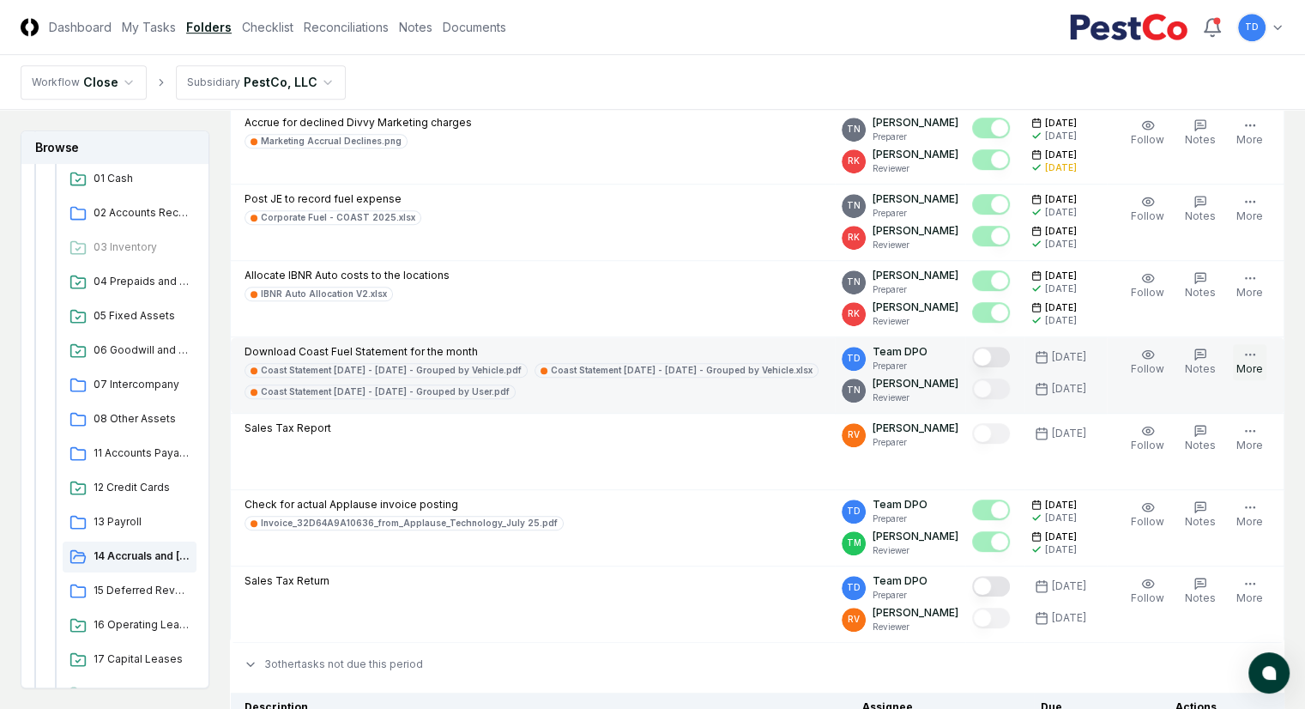
click at [1257, 356] on icon "button" at bounding box center [1250, 354] width 14 height 14
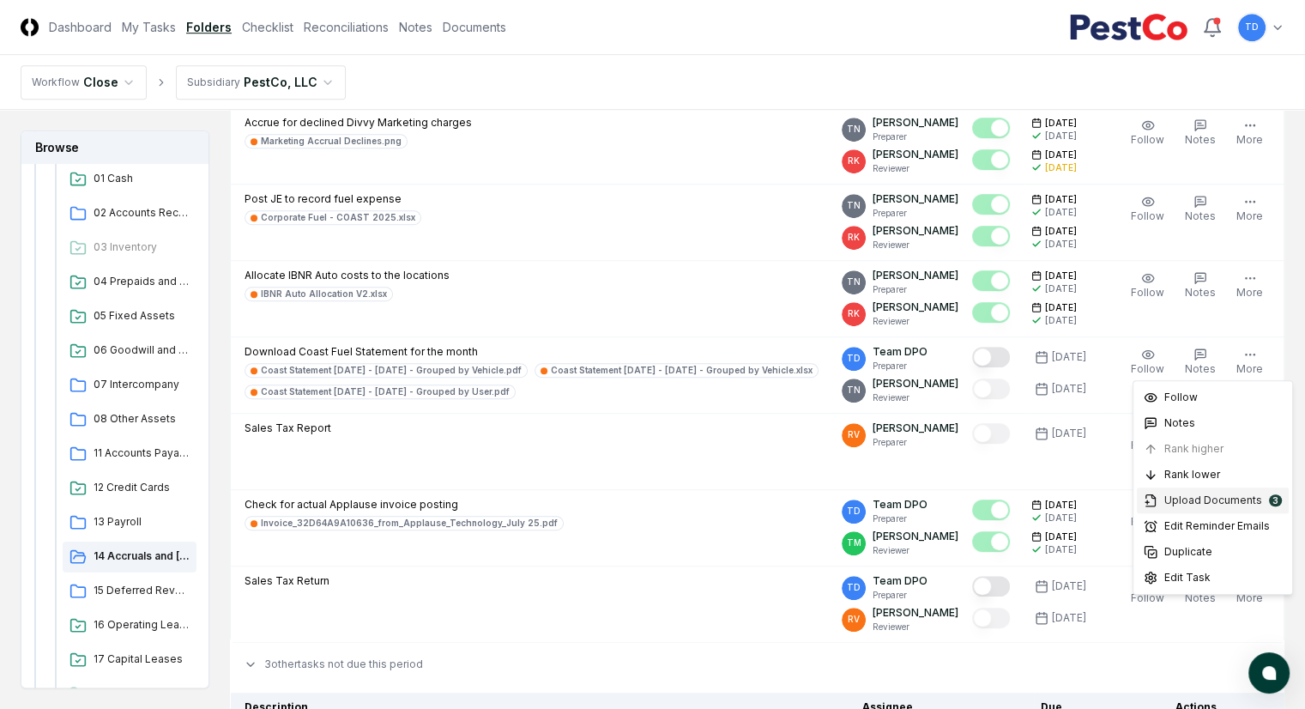
click at [1225, 499] on span "Upload Documents" at bounding box center [1213, 499] width 98 height 15
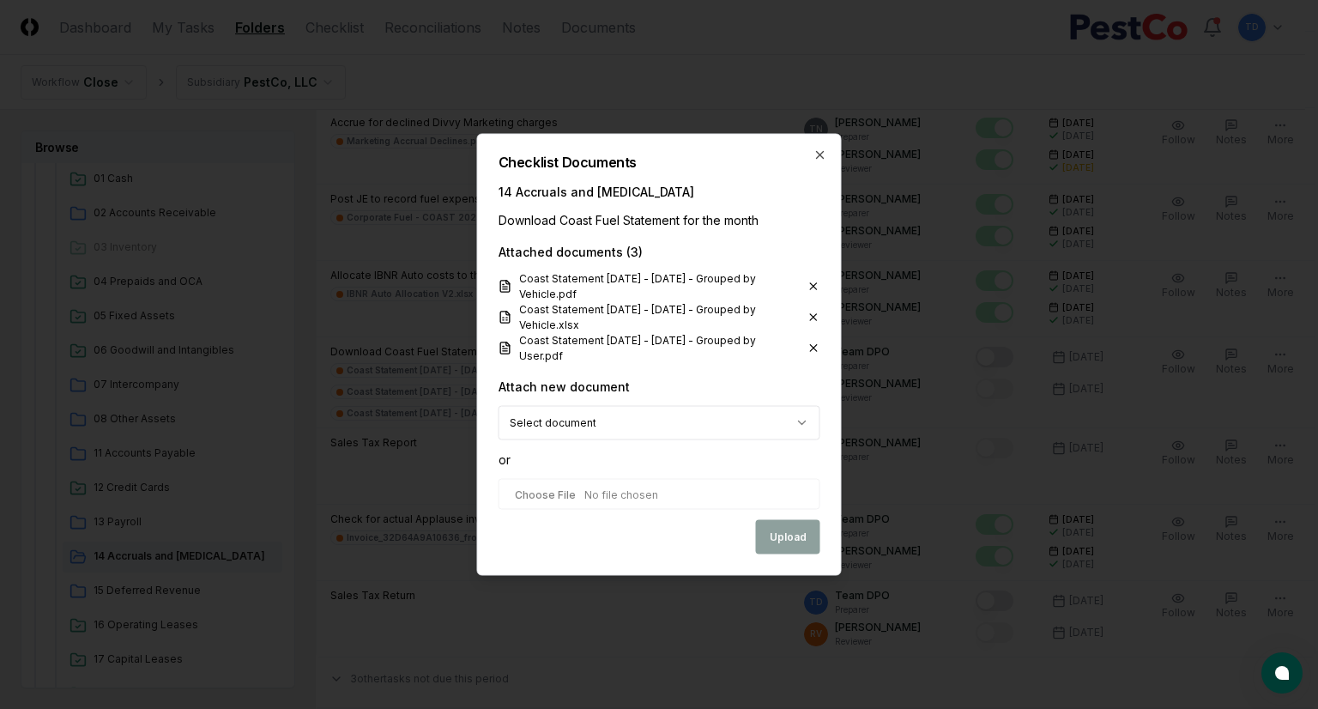
click at [570, 491] on input "file" at bounding box center [659, 494] width 322 height 31
type input "**********"
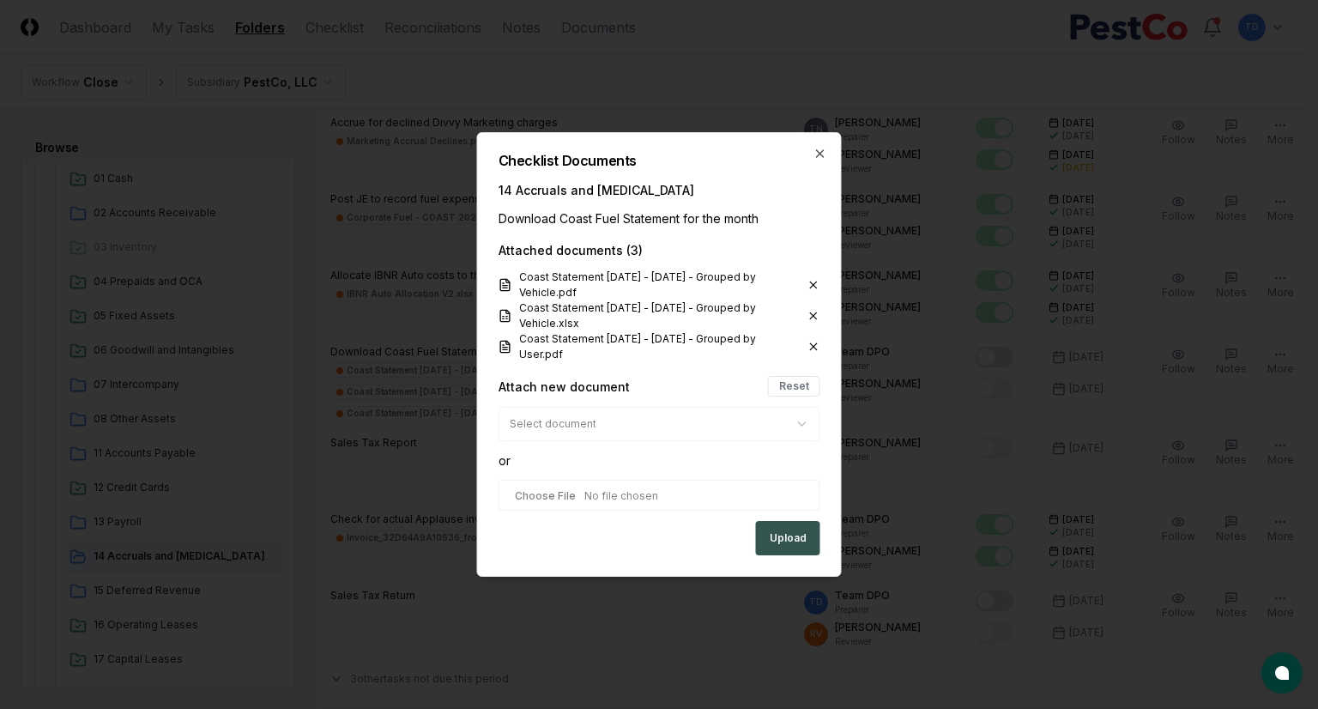
click at [791, 540] on button "Upload" at bounding box center [788, 538] width 64 height 34
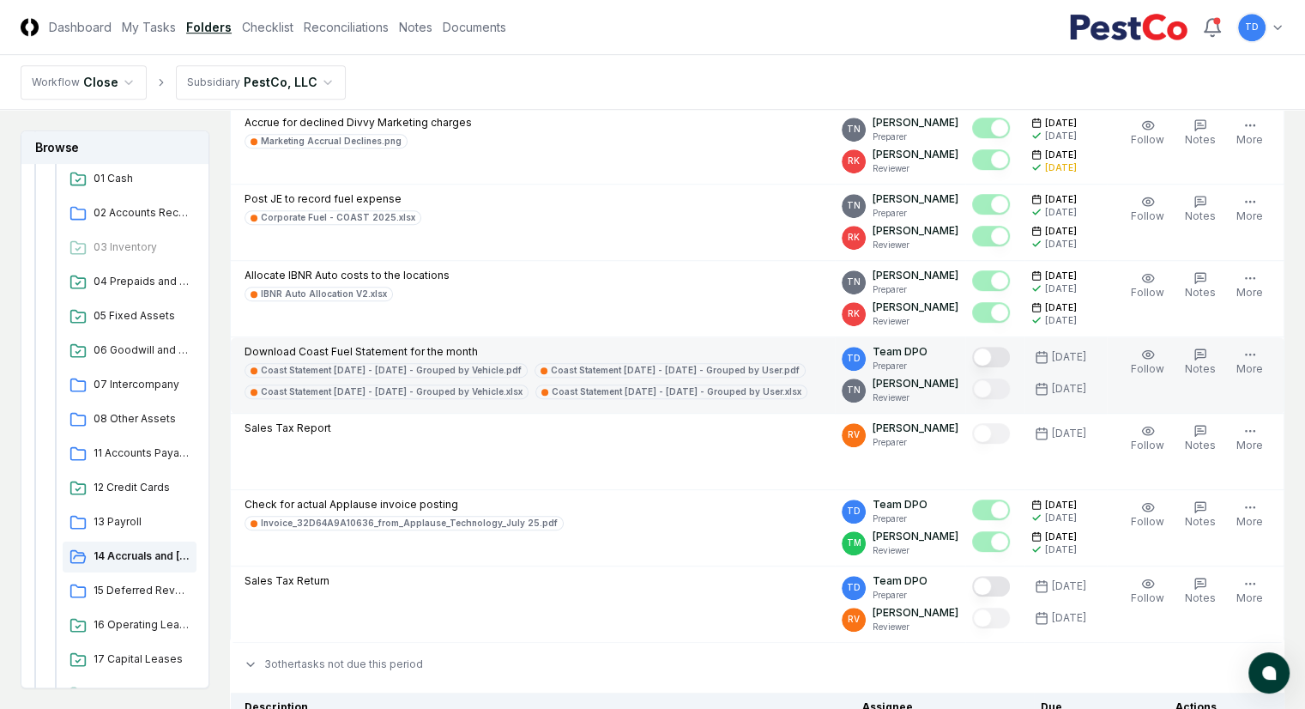
click at [993, 349] on button "Mark complete" at bounding box center [991, 357] width 38 height 21
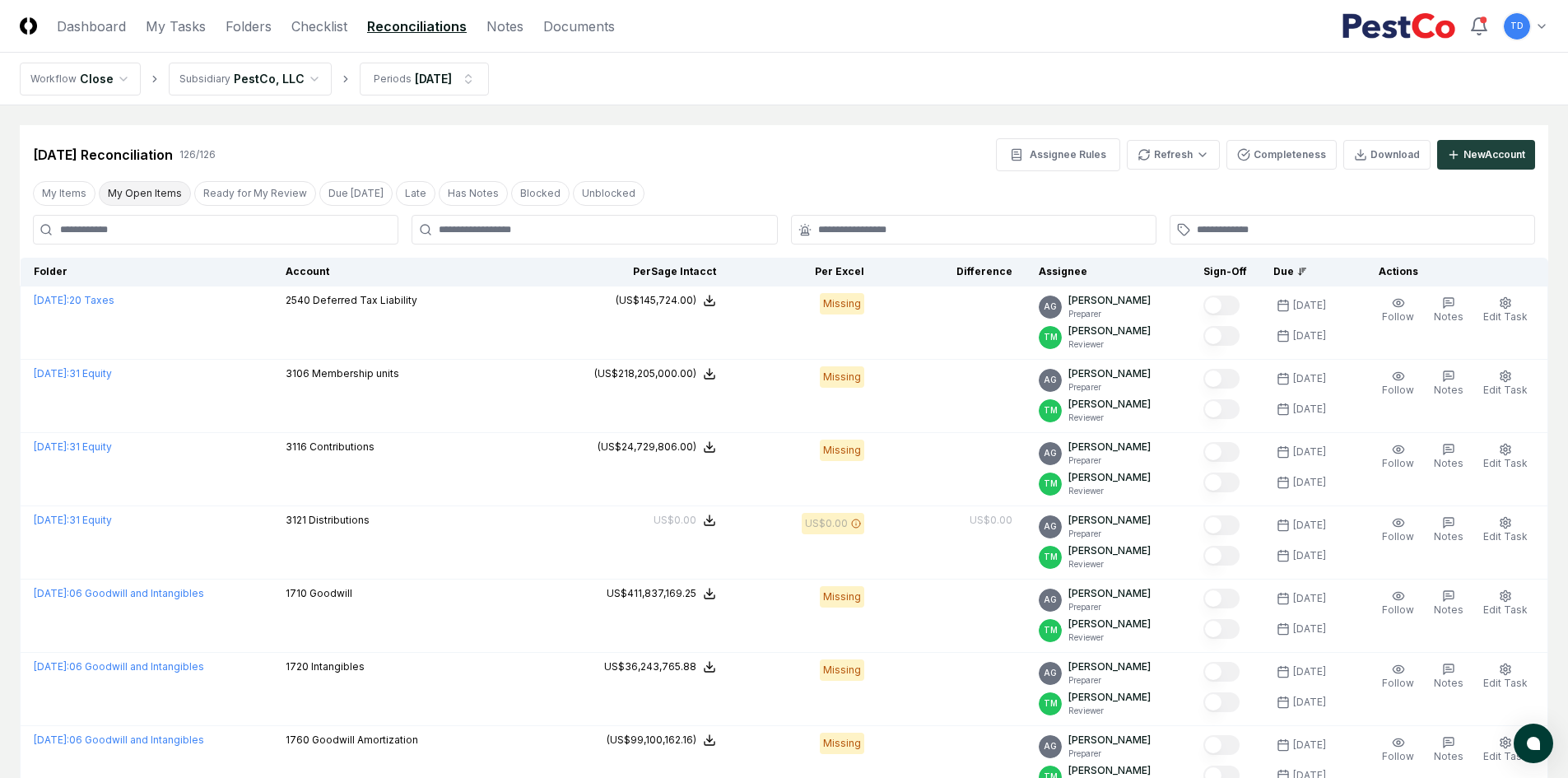
click at [135, 191] on button "My Open Items" at bounding box center [145, 194] width 92 height 25
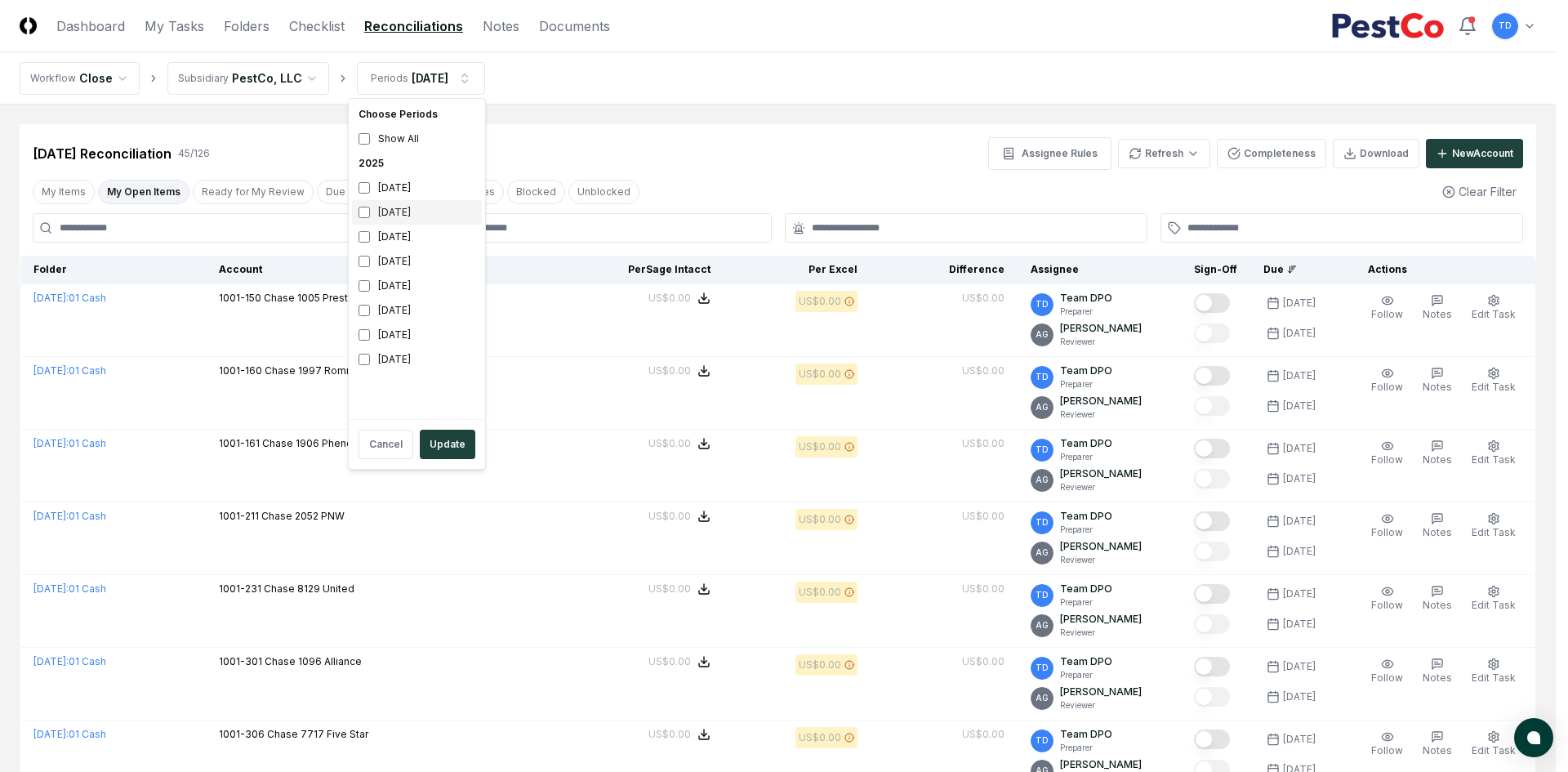
drag, startPoint x: 394, startPoint y: 210, endPoint x: 370, endPoint y: 210, distance: 24.0
click at [393, 210] on div "[DATE]" at bounding box center [417, 212] width 129 height 25
click at [450, 459] on div "Cancel Update" at bounding box center [417, 444] width 129 height 43
click at [448, 448] on button "Update" at bounding box center [447, 444] width 55 height 30
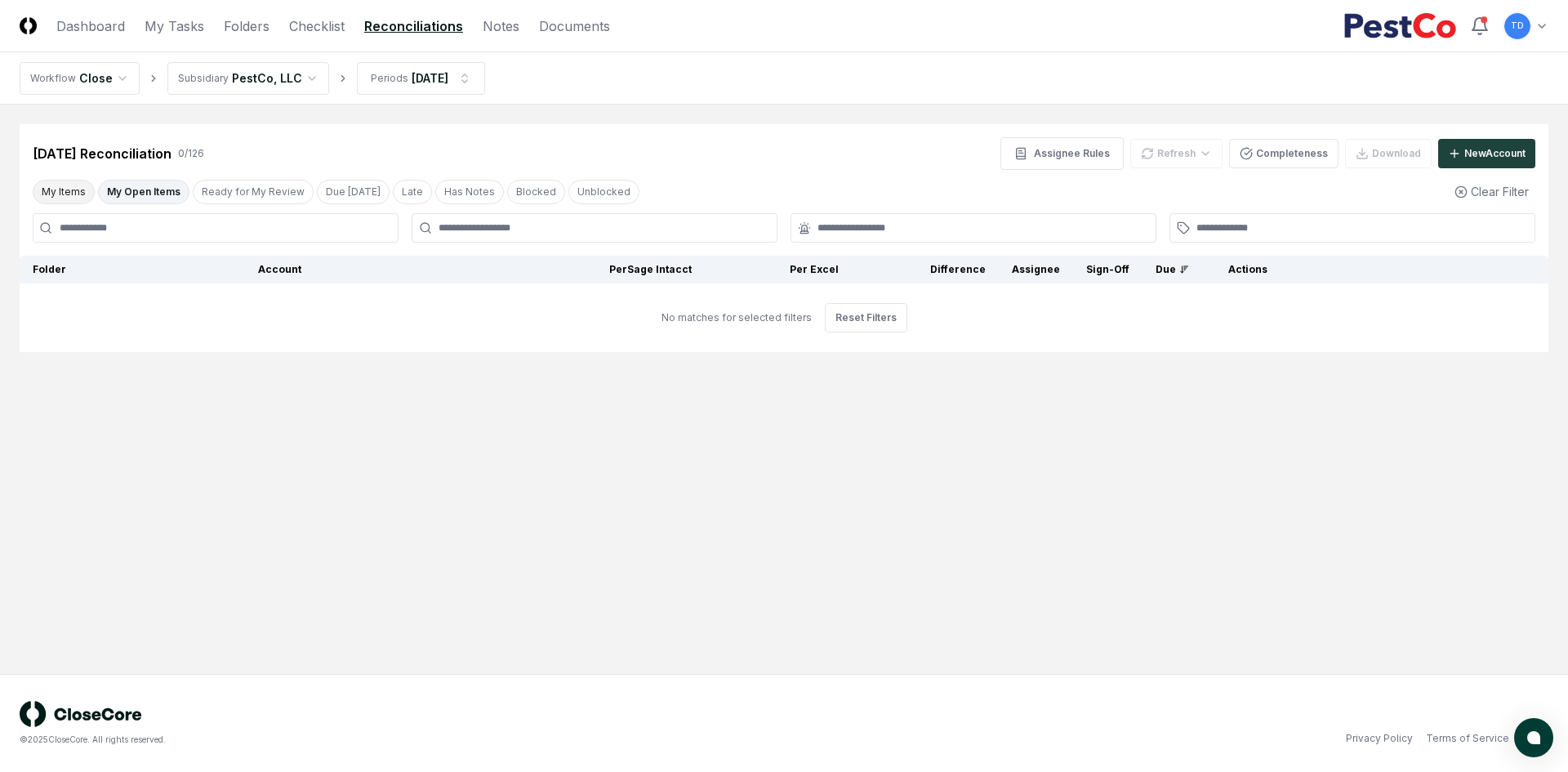
click at [75, 197] on button "My Items" at bounding box center [63, 192] width 62 height 25
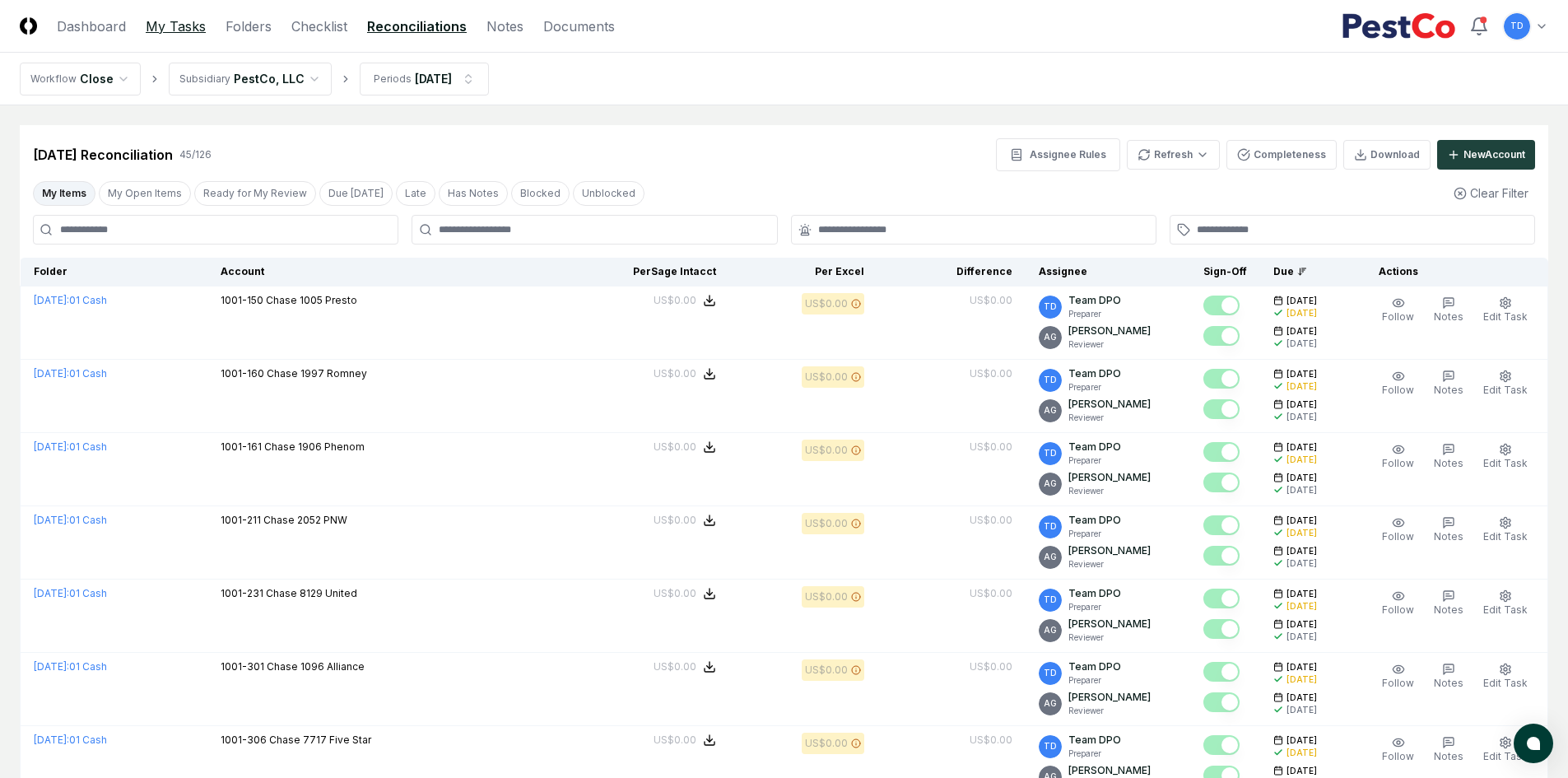
click at [199, 29] on link "My Tasks" at bounding box center [176, 26] width 60 height 20
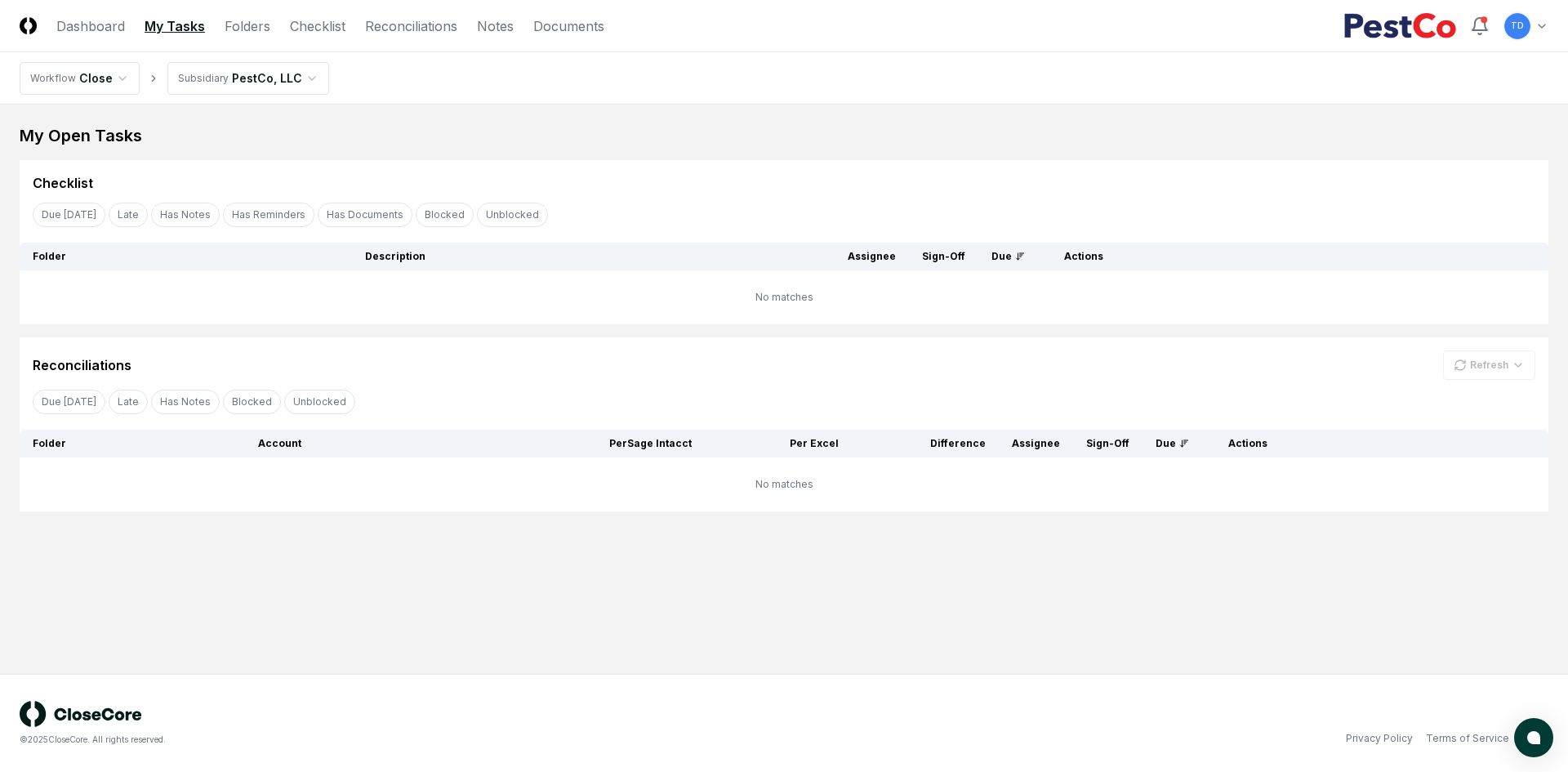
click at [180, 23] on link "My Tasks" at bounding box center [174, 26] width 60 height 20
click at [320, 29] on link "Checklist" at bounding box center [318, 26] width 55 height 20
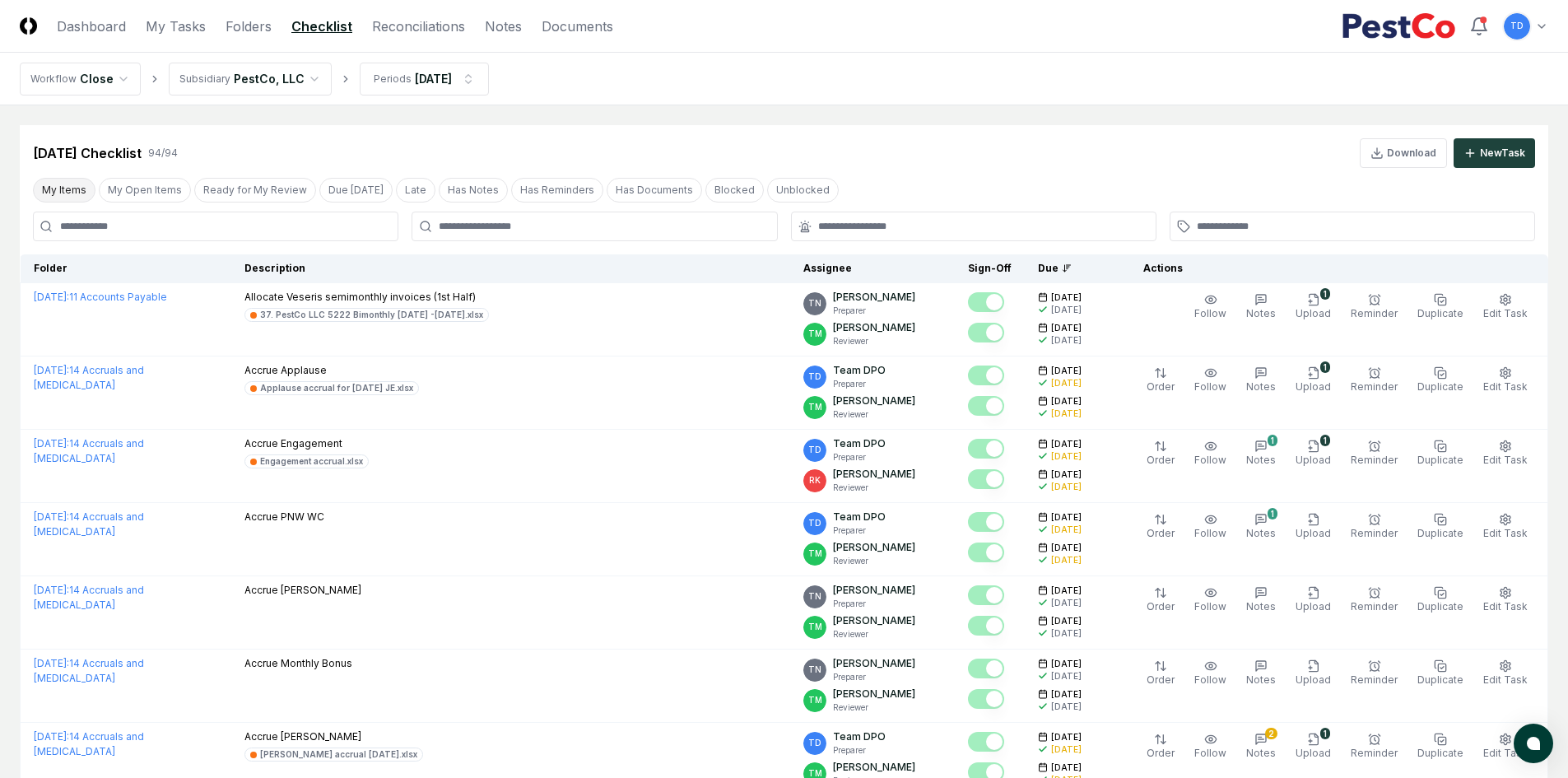
click at [67, 183] on button "My Items" at bounding box center [63, 190] width 62 height 25
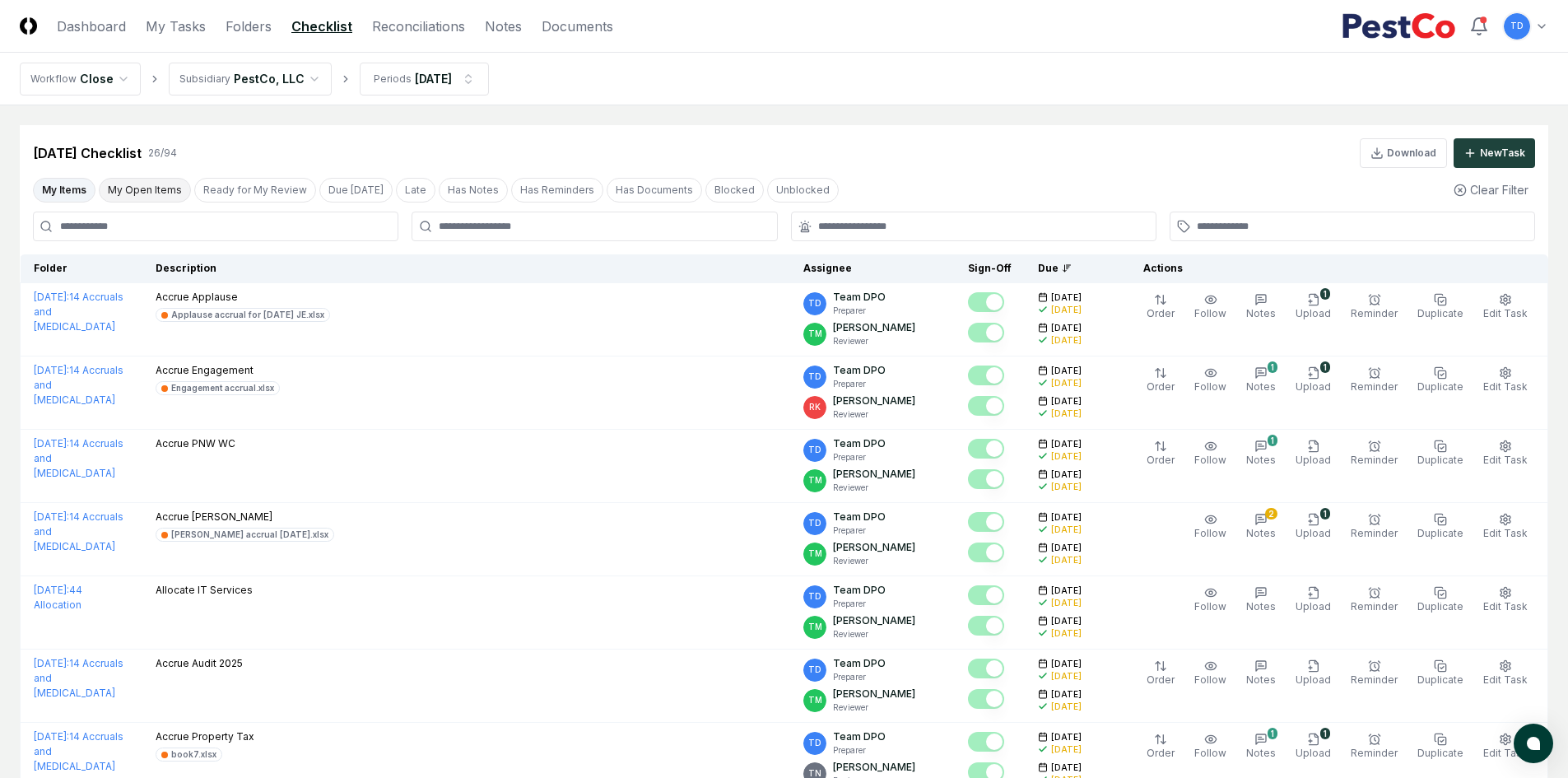
click at [171, 199] on button "My Open Items" at bounding box center [145, 190] width 92 height 25
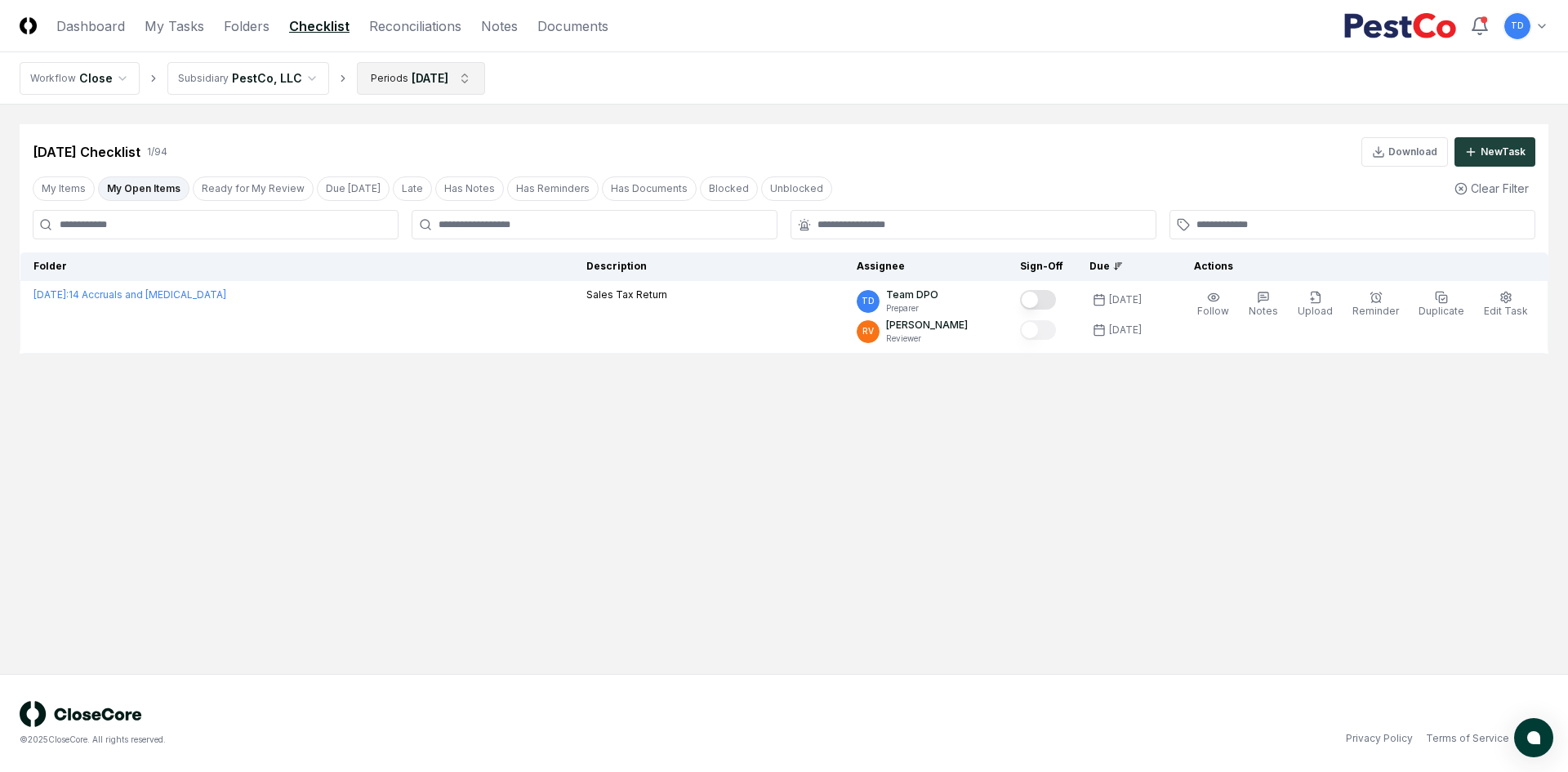
click at [382, 86] on html "CloseCore Dashboard My Tasks Folders Checklist Reconciliations Notes Documents …" at bounding box center [784, 386] width 1568 height 772
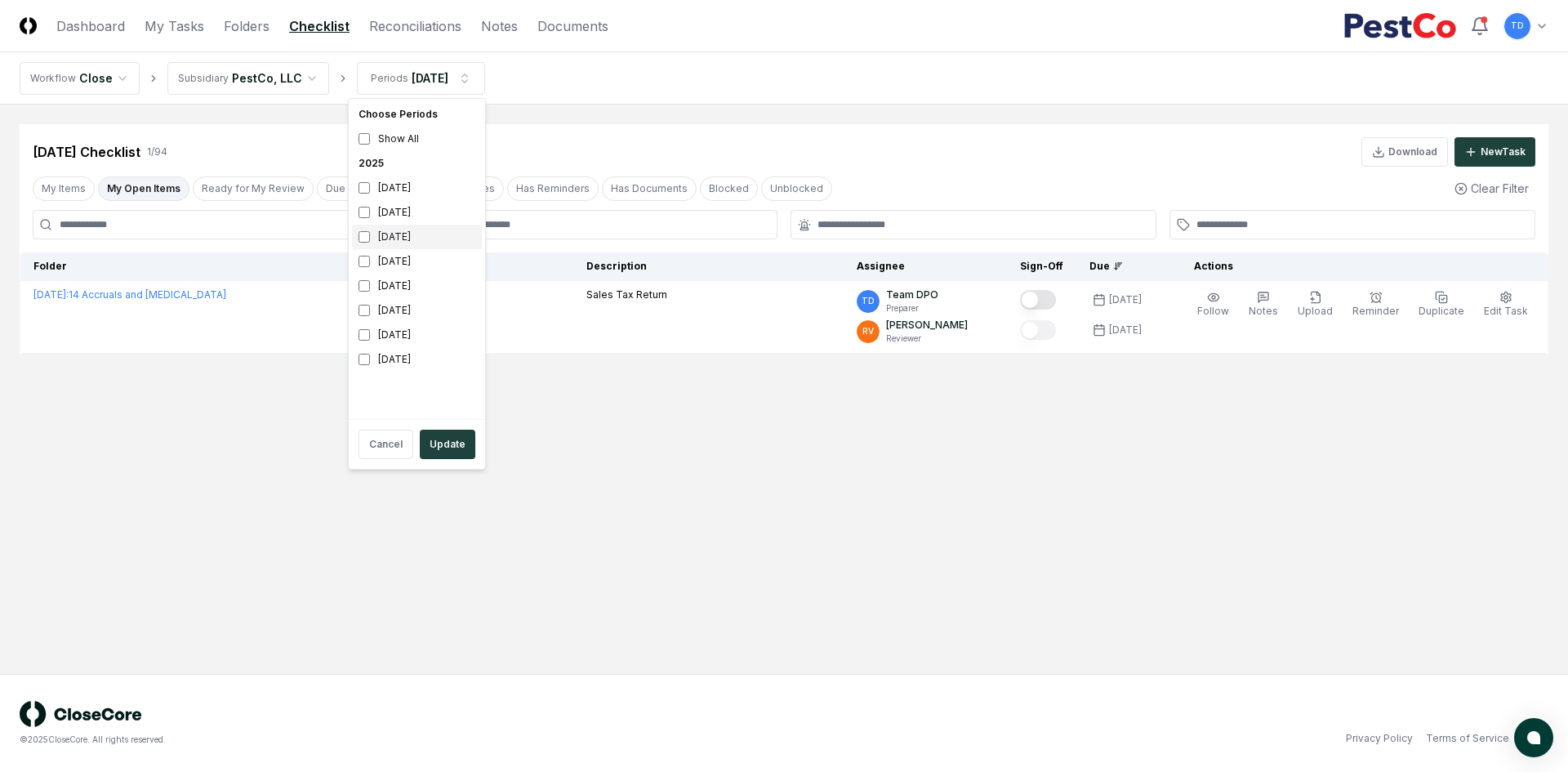
click at [384, 236] on div "[DATE]" at bounding box center [417, 237] width 129 height 25
click at [454, 449] on button "Update" at bounding box center [447, 444] width 55 height 30
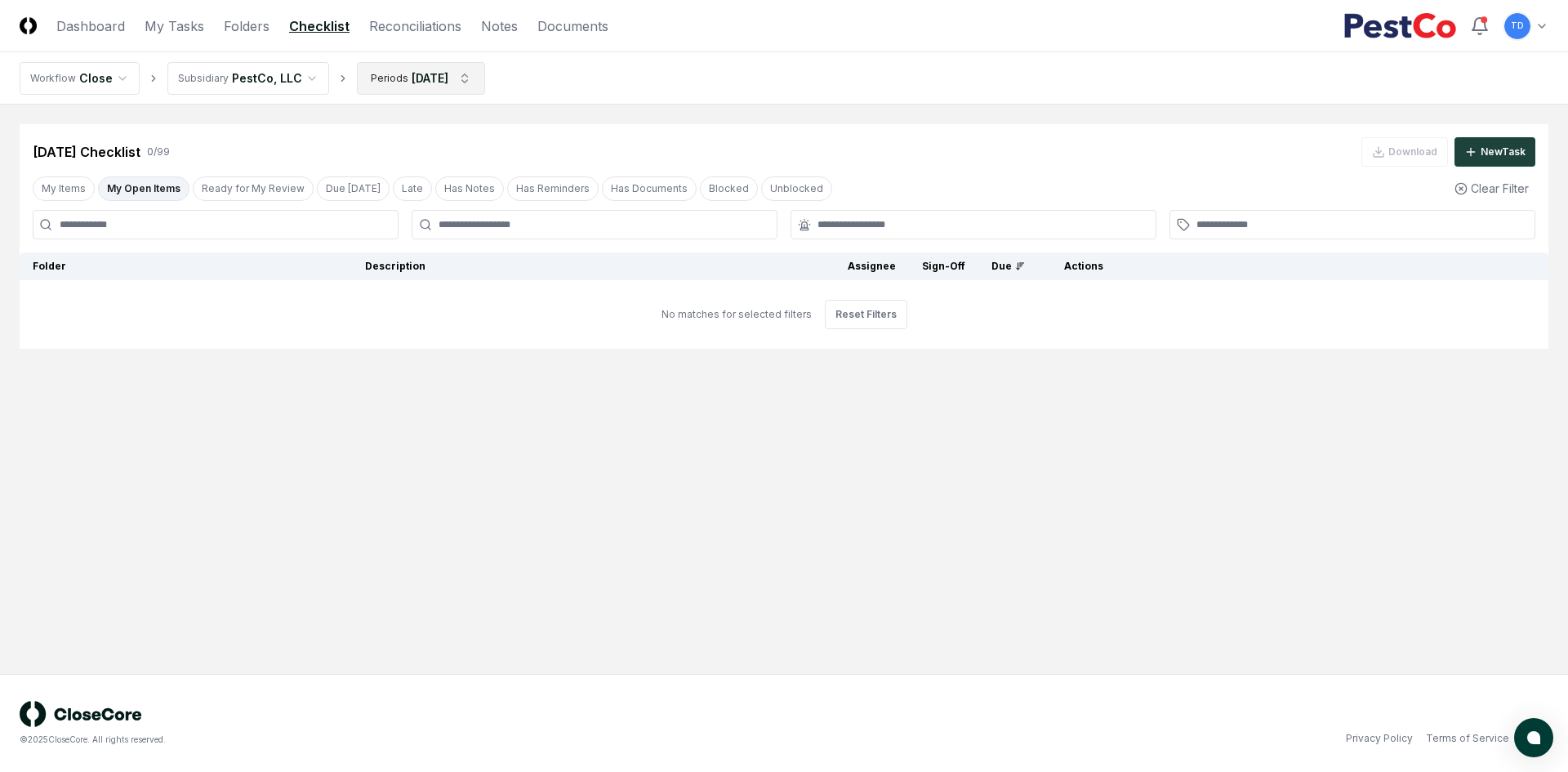
click at [405, 86] on html "CloseCore Dashboard My Tasks Folders Checklist Reconciliations Notes Documents …" at bounding box center [784, 386] width 1568 height 772
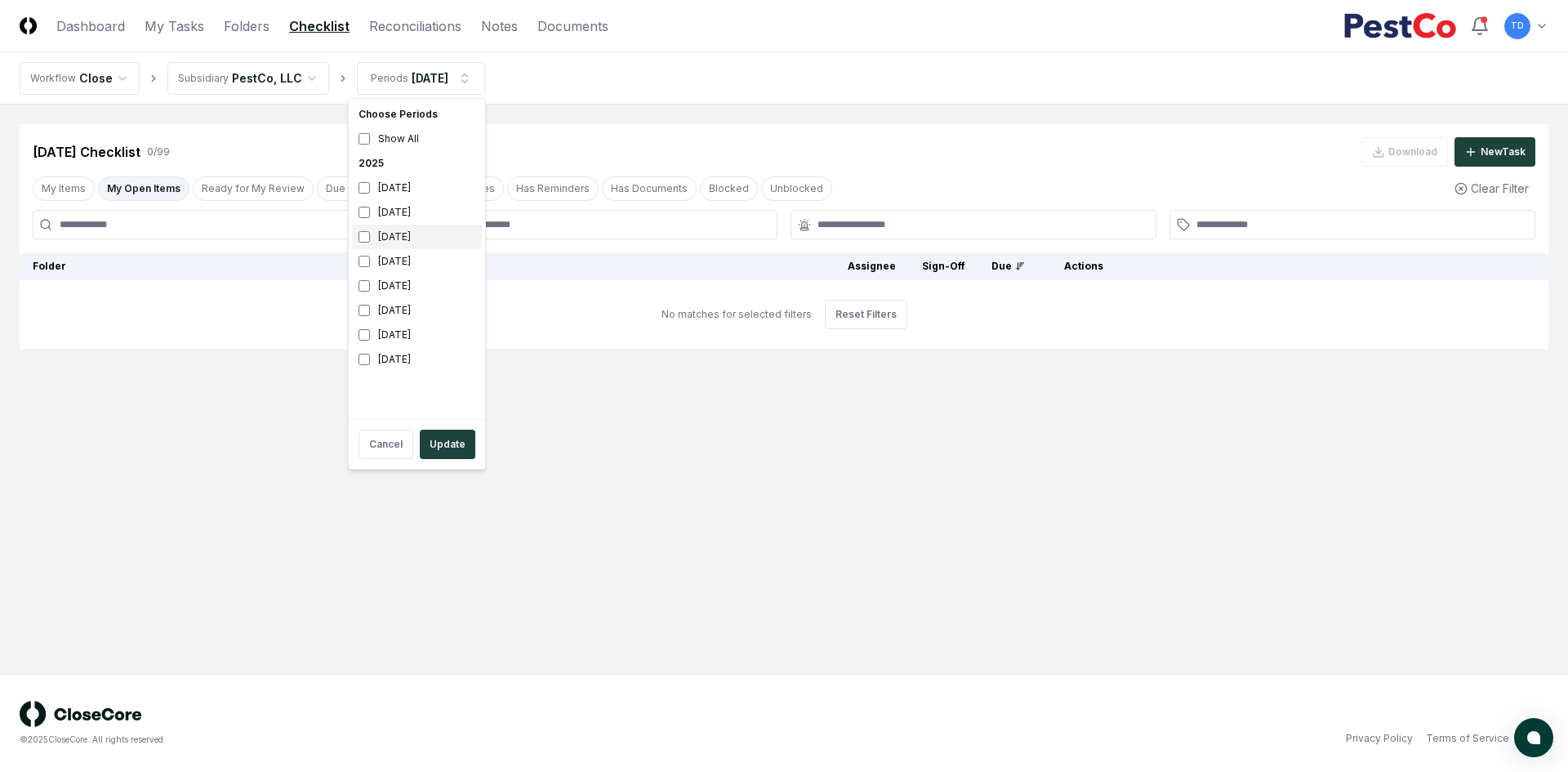
click at [410, 244] on div "[DATE]" at bounding box center [417, 237] width 129 height 25
click at [403, 185] on div "[DATE]" at bounding box center [417, 188] width 129 height 25
click at [468, 445] on button "Update" at bounding box center [447, 444] width 55 height 30
